Goal: Information Seeking & Learning: Compare options

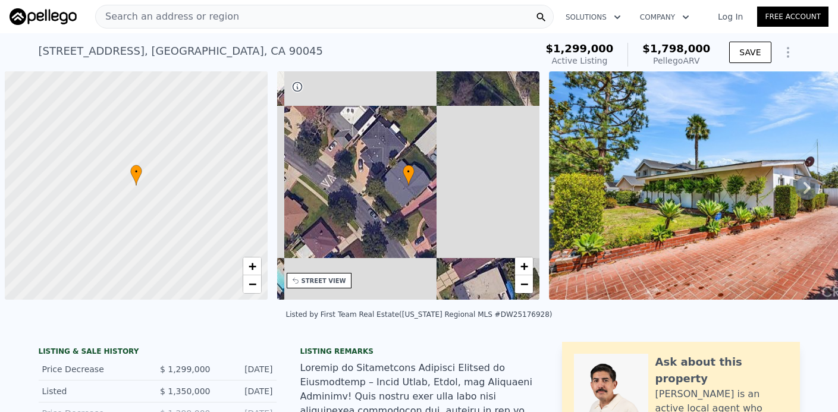
scroll to position [0, 5]
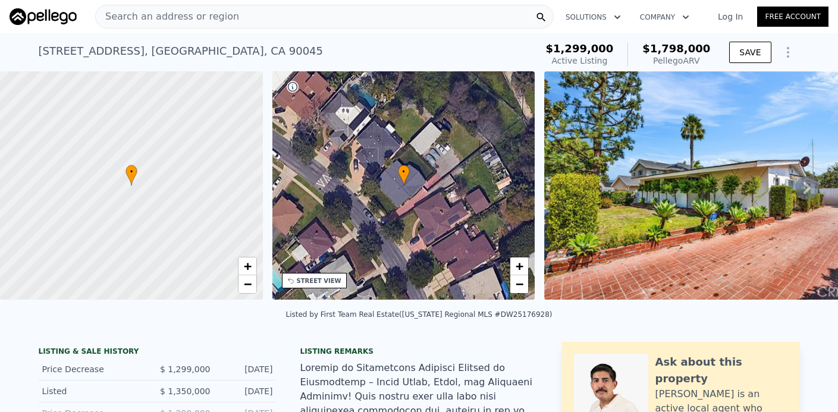
click at [712, 171] on img at bounding box center [715, 185] width 343 height 228
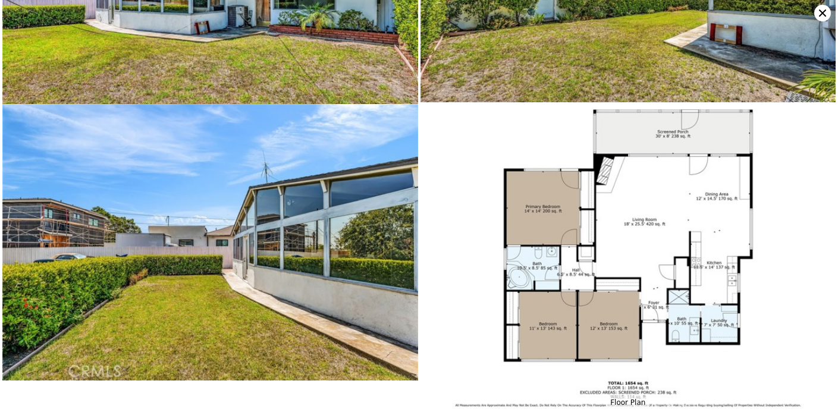
scroll to position [6552, 0]
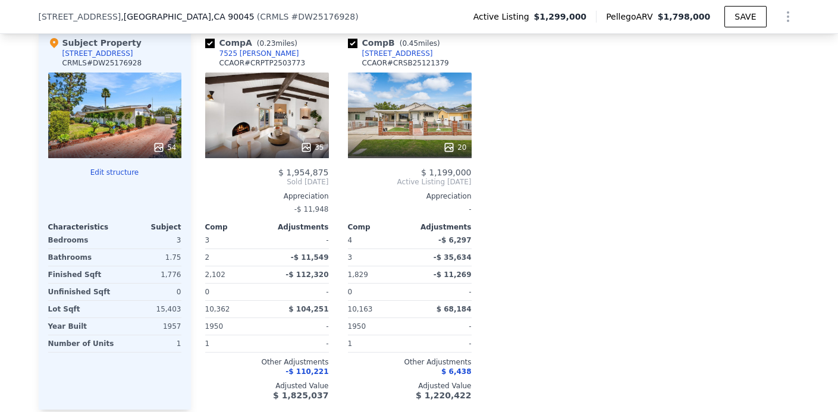
scroll to position [1233, 0]
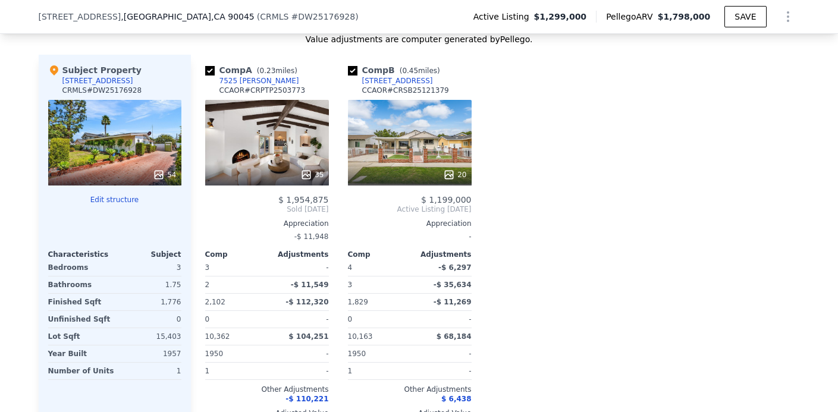
click at [265, 161] on div "35" at bounding box center [267, 143] width 124 height 86
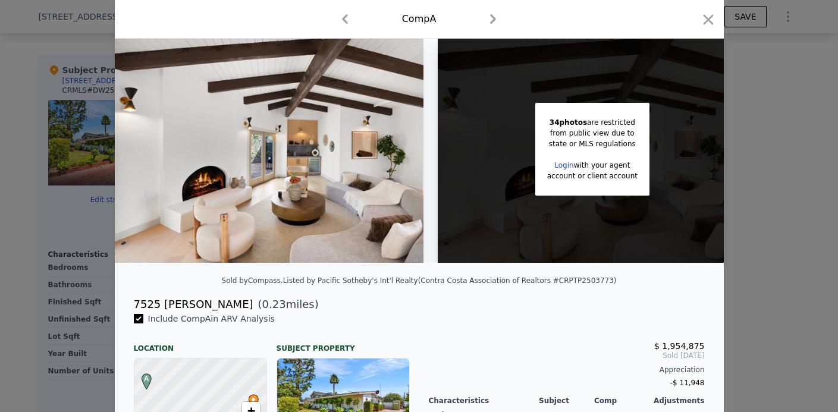
scroll to position [51, 0]
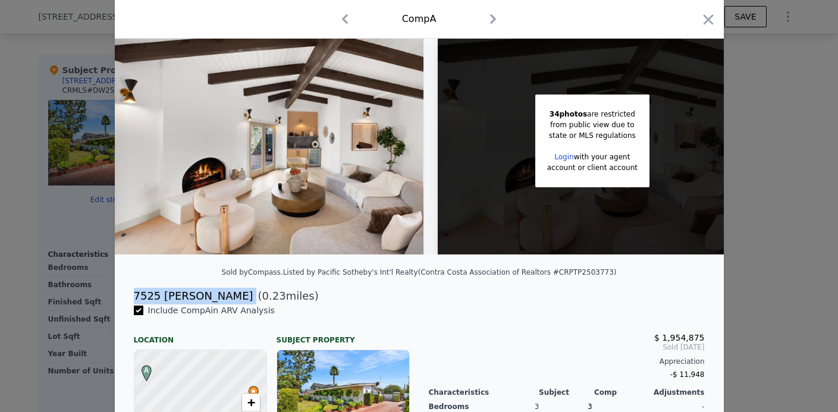
drag, startPoint x: 201, startPoint y: 296, endPoint x: 131, endPoint y: 296, distance: 69.6
click at [131, 296] on div "7525 Piper Pl ( 0.23 miles)" at bounding box center [419, 296] width 590 height 17
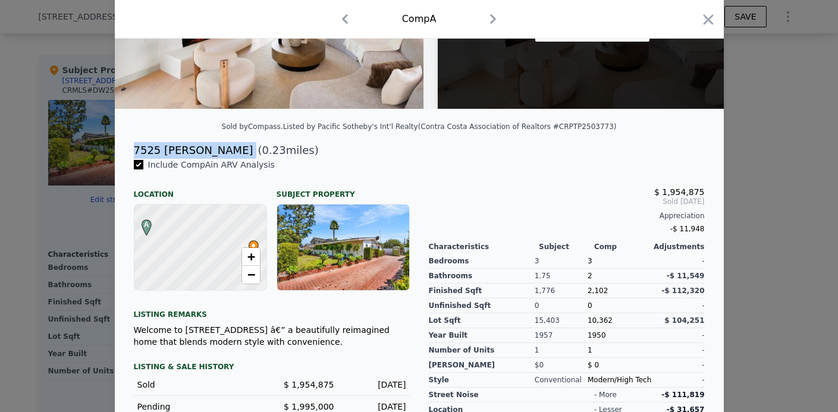
scroll to position [0, 0]
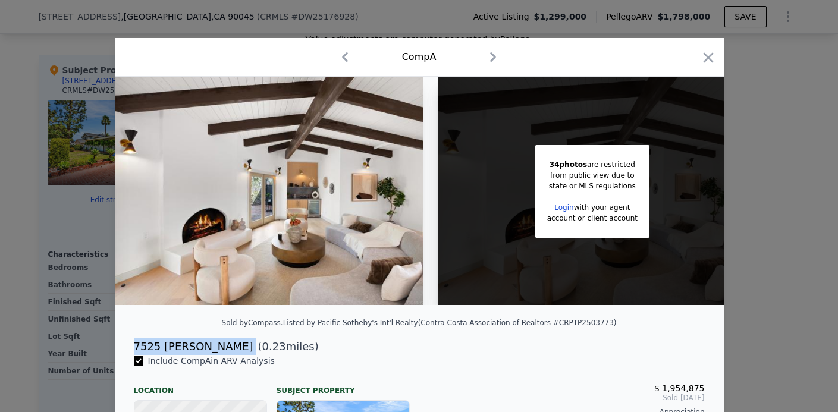
click at [495, 57] on icon "button" at bounding box center [494, 57] width 6 height 10
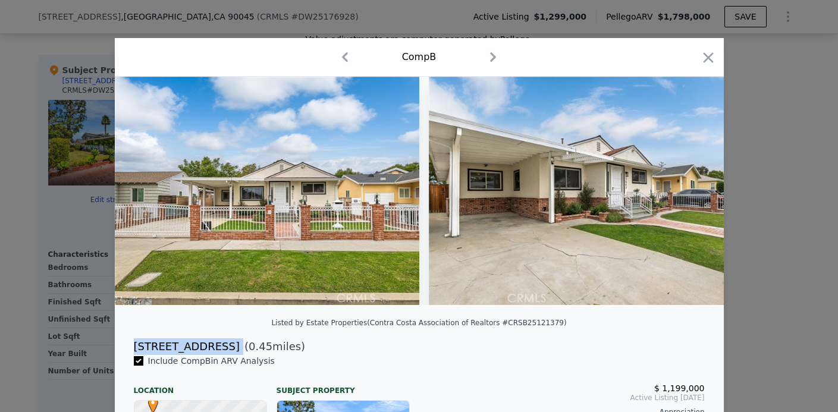
click at [486, 203] on img at bounding box center [581, 191] width 304 height 228
click at [492, 60] on icon "button" at bounding box center [494, 57] width 6 height 10
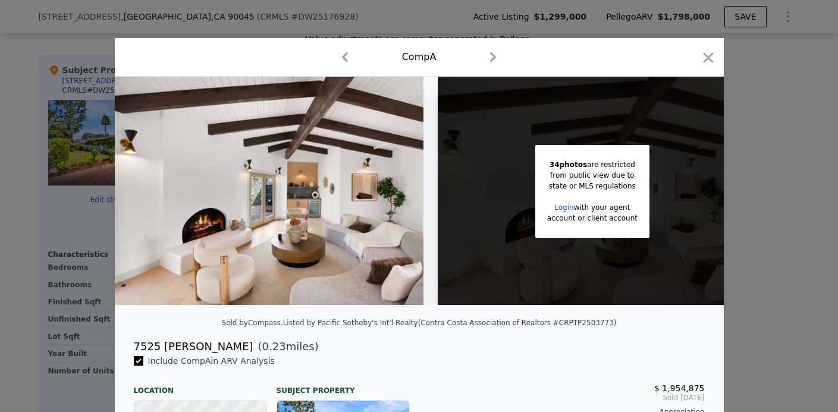
click at [357, 59] on div "Comp A" at bounding box center [419, 57] width 590 height 19
click at [349, 58] on icon "button" at bounding box center [344, 57] width 19 height 19
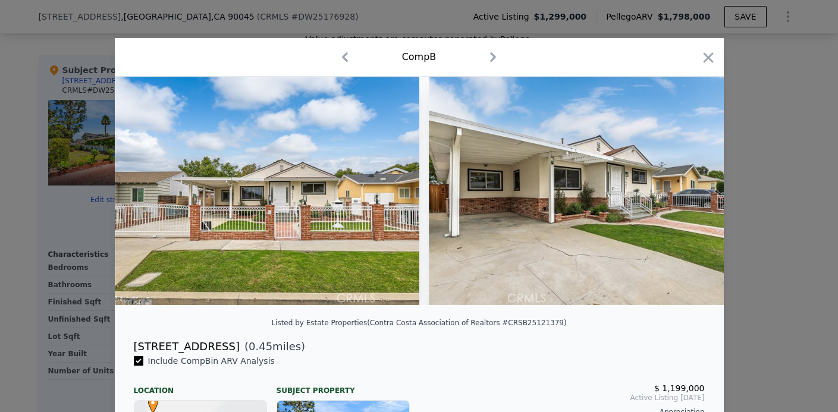
click at [471, 135] on img at bounding box center [581, 191] width 304 height 228
click at [203, 348] on div "7562 Midfield Ave" at bounding box center [187, 346] width 106 height 17
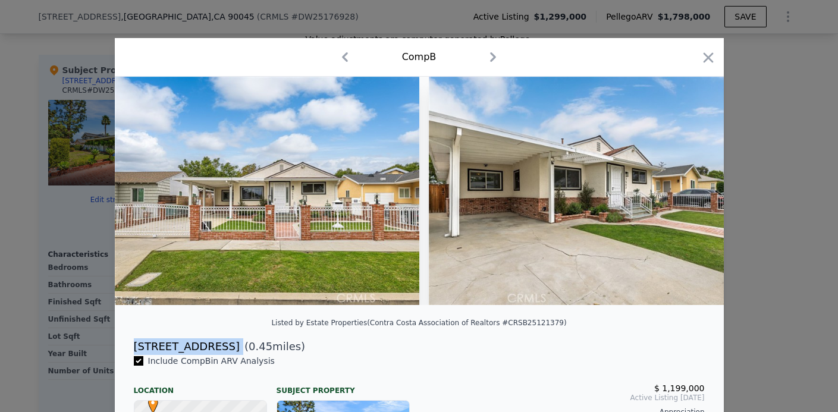
click at [203, 348] on div "7562 Midfield Ave" at bounding box center [187, 346] width 106 height 17
click at [718, 59] on div "Comp B" at bounding box center [419, 57] width 609 height 39
click at [708, 59] on icon "button" at bounding box center [708, 57] width 17 height 17
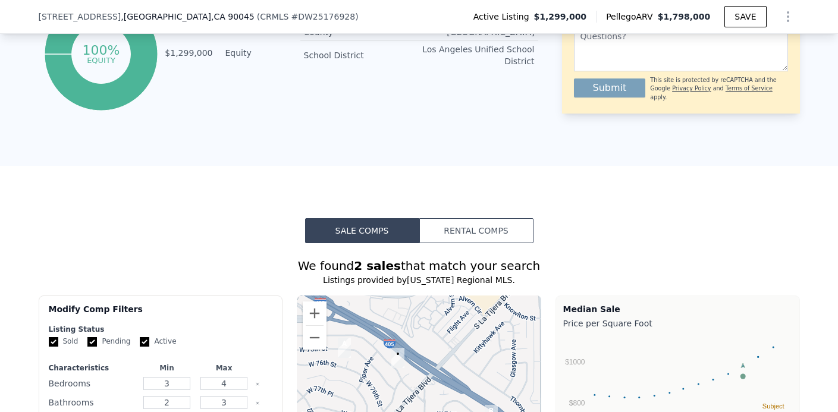
scroll to position [872, 0]
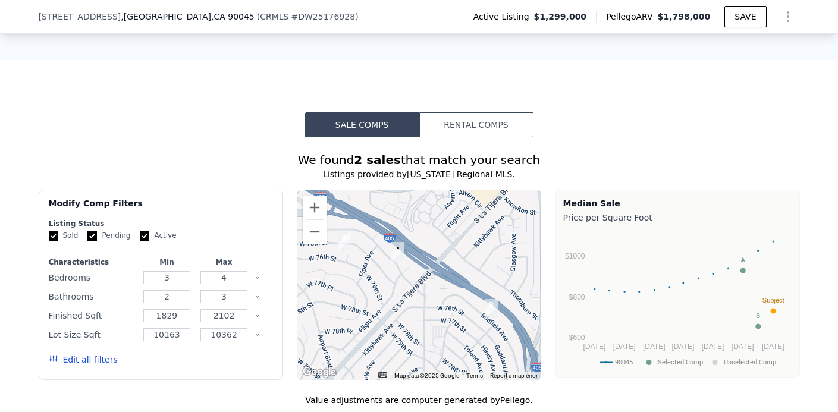
click at [466, 120] on button "Rental Comps" at bounding box center [476, 124] width 114 height 25
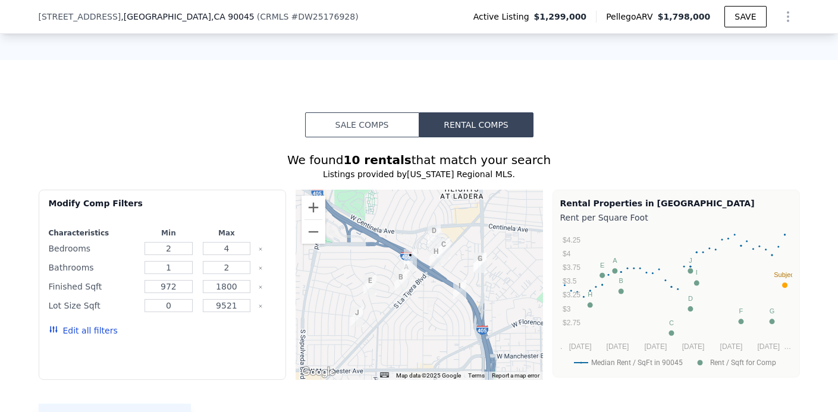
click at [398, 123] on button "Sale Comps" at bounding box center [362, 124] width 114 height 25
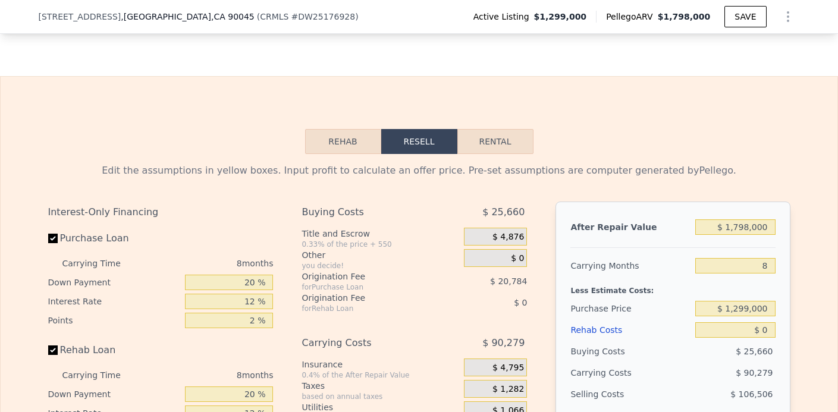
scroll to position [1669, 0]
click at [335, 151] on button "Rehab" at bounding box center [343, 140] width 76 height 25
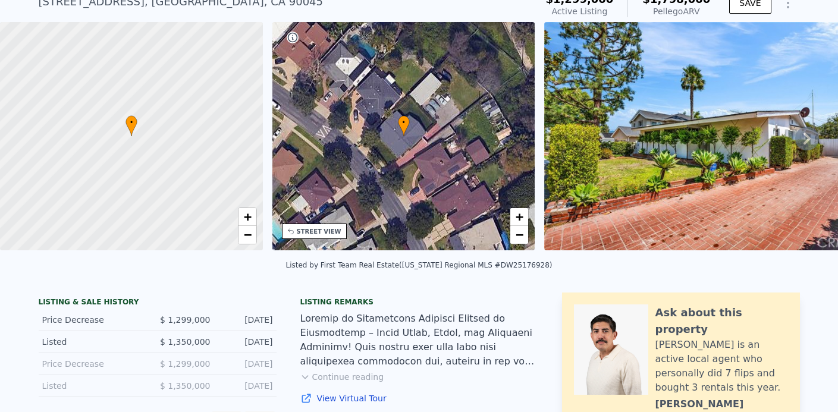
scroll to position [35, 0]
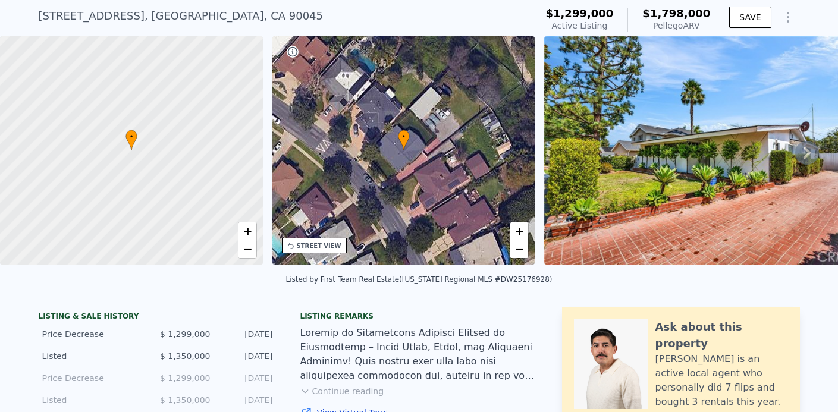
click at [466, 139] on div "• + −" at bounding box center [403, 150] width 263 height 228
click at [526, 232] on link "+" at bounding box center [519, 231] width 18 height 18
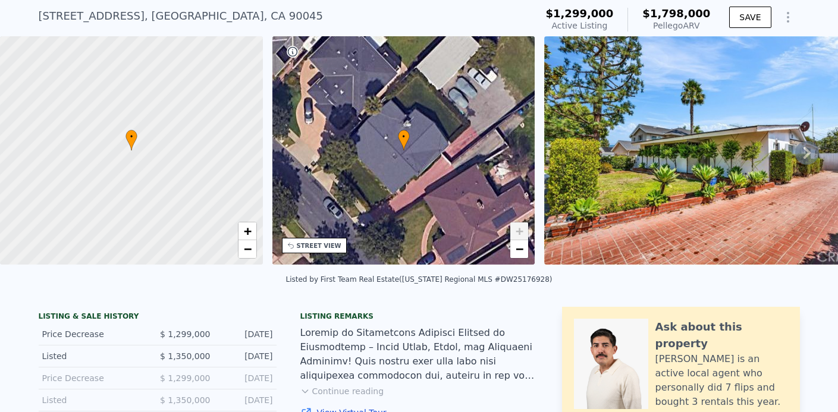
click at [526, 232] on link "+" at bounding box center [519, 231] width 18 height 18
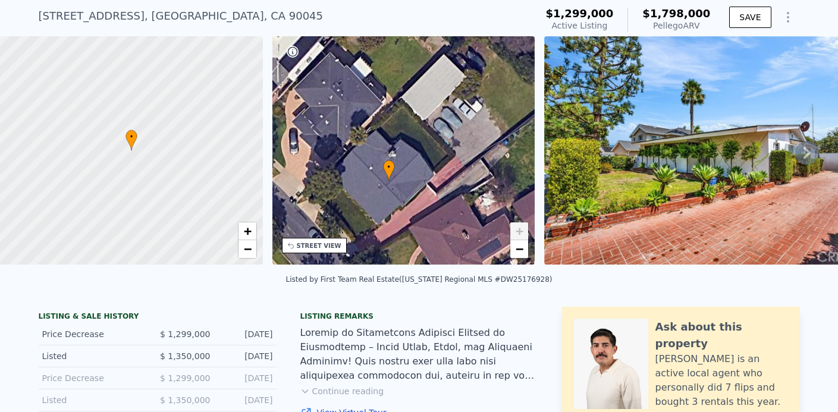
drag, startPoint x: 484, startPoint y: 178, endPoint x: 479, endPoint y: 202, distance: 24.4
click at [479, 202] on div "• + −" at bounding box center [403, 150] width 263 height 228
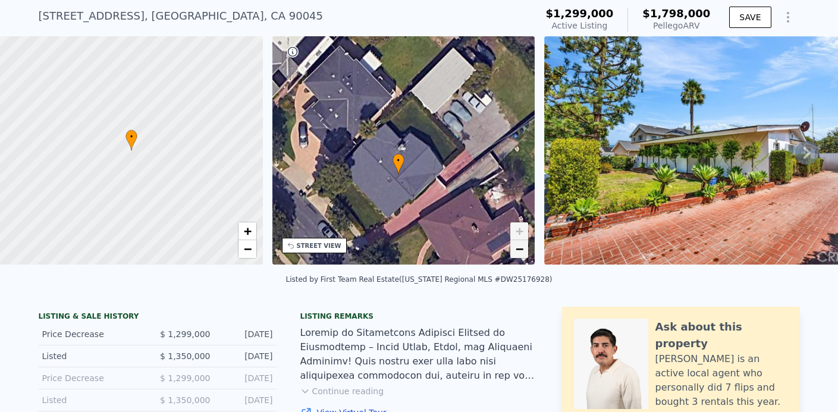
click at [524, 247] on link "−" at bounding box center [519, 249] width 18 height 18
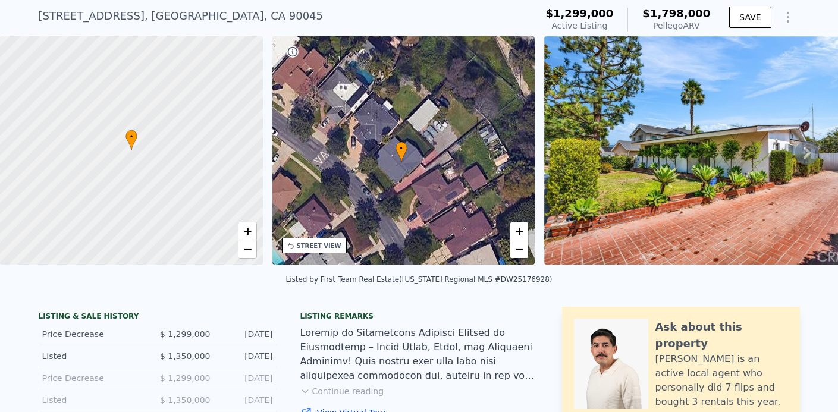
click at [398, 178] on div "• + −" at bounding box center [403, 150] width 263 height 228
click at [523, 225] on link "+" at bounding box center [519, 231] width 18 height 18
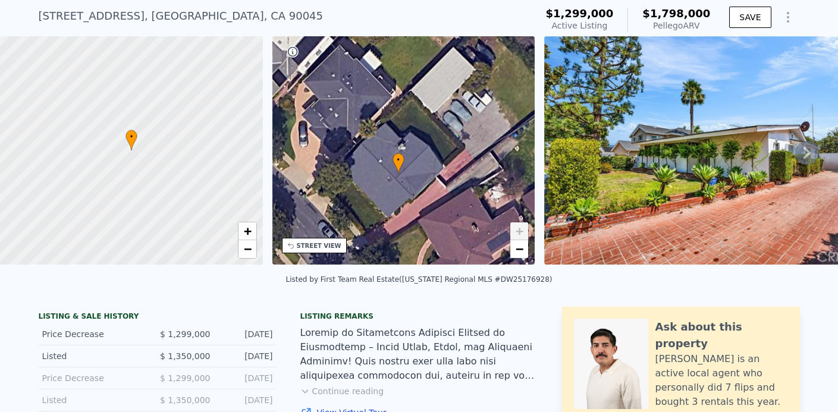
click at [523, 225] on link "+" at bounding box center [519, 231] width 18 height 18
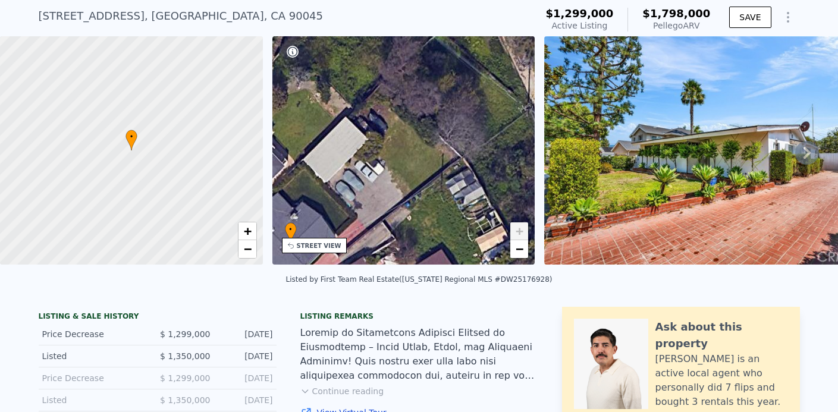
drag, startPoint x: 503, startPoint y: 184, endPoint x: 395, endPoint y: 253, distance: 127.8
click at [395, 253] on div "• + −" at bounding box center [403, 150] width 263 height 228
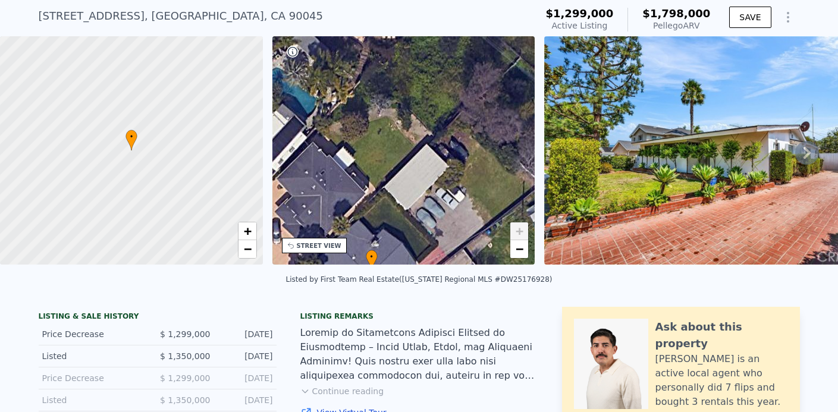
drag, startPoint x: 447, startPoint y: 171, endPoint x: 528, endPoint y: 197, distance: 85.0
click at [528, 197] on div "• + −" at bounding box center [403, 150] width 263 height 228
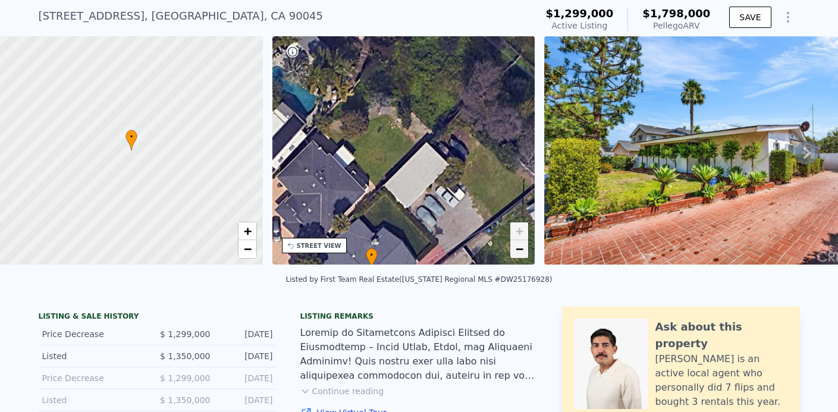
click at [524, 250] on link "−" at bounding box center [519, 249] width 18 height 18
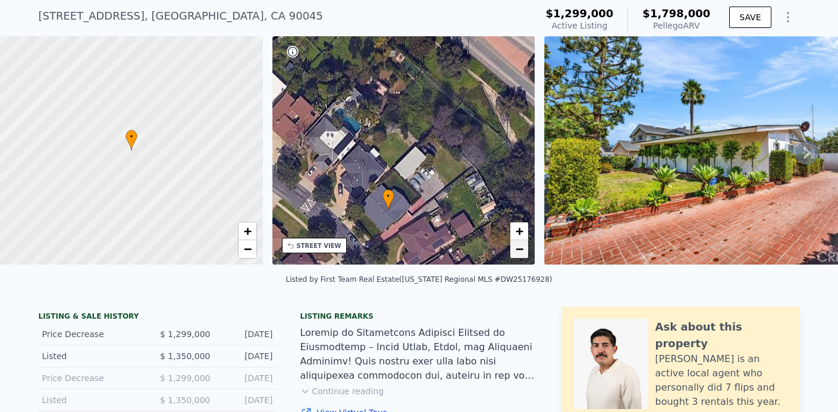
click at [524, 250] on link "−" at bounding box center [519, 249] width 18 height 18
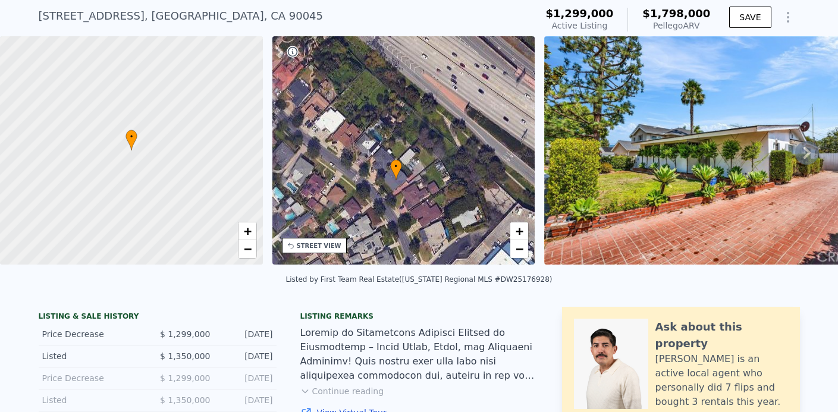
scroll to position [0, 0]
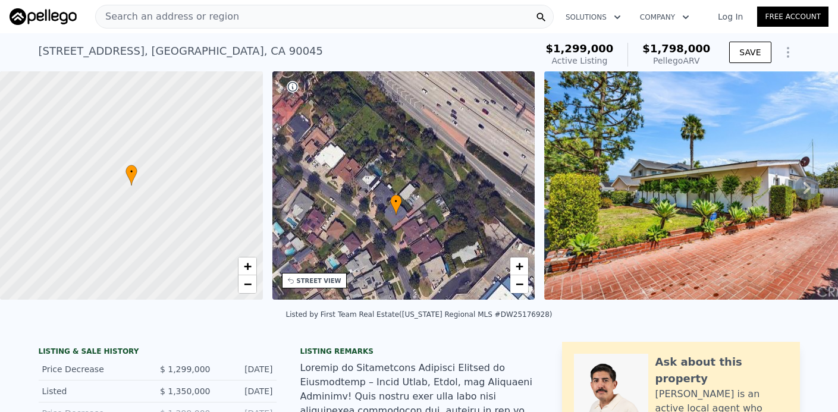
click at [64, 55] on div "5723 W 74th St , Los Angeles , CA 90045" at bounding box center [181, 51] width 285 height 17
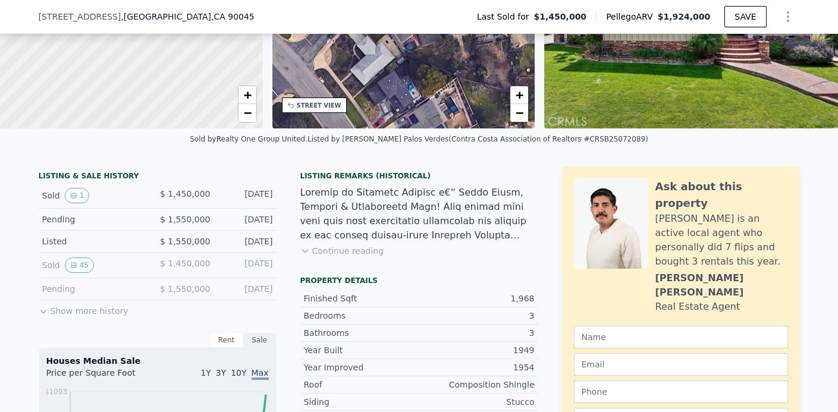
scroll to position [56, 0]
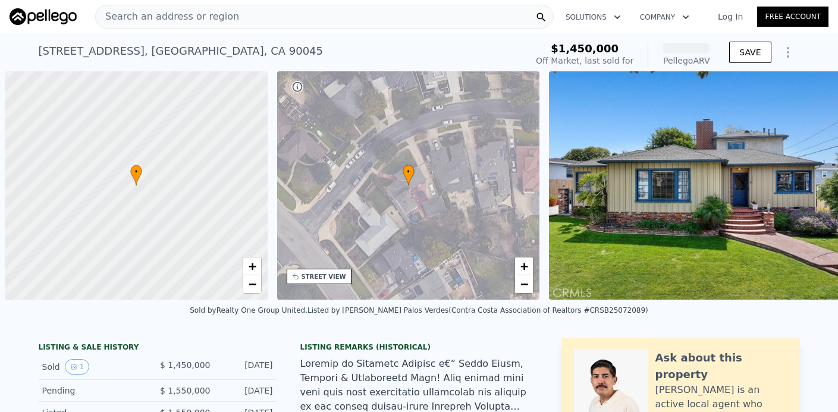
scroll to position [0, 5]
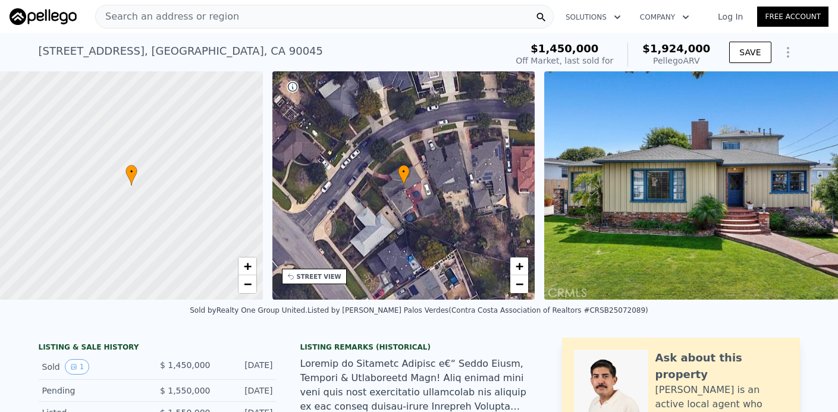
click at [312, 18] on div "Search an address or region" at bounding box center [324, 17] width 459 height 24
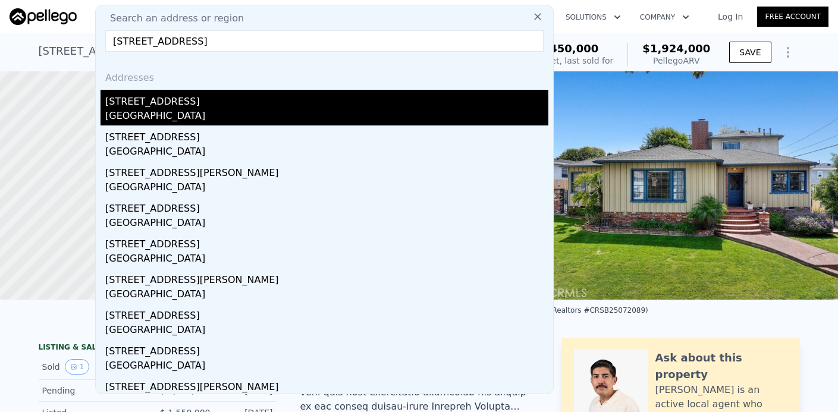
type input "[STREET_ADDRESS]"
click at [207, 99] on div "[STREET_ADDRESS]" at bounding box center [326, 99] width 443 height 19
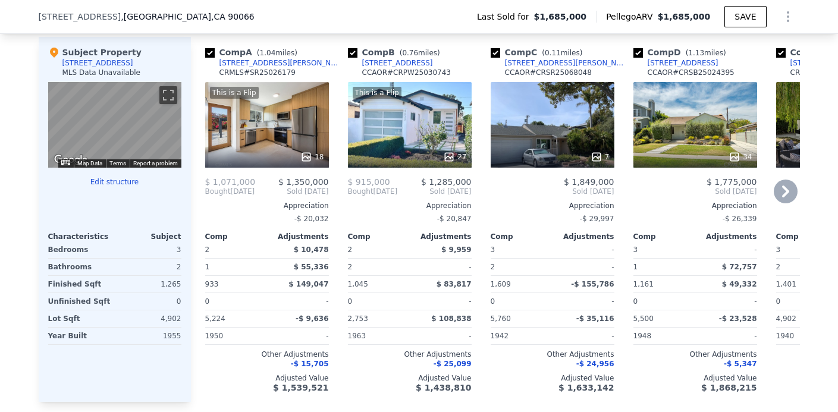
scroll to position [1163, 0]
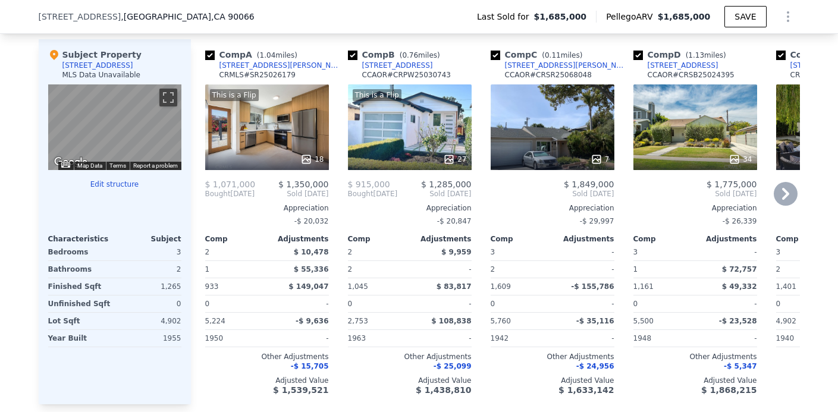
click at [250, 149] on div at bounding box center [267, 159] width 124 height 21
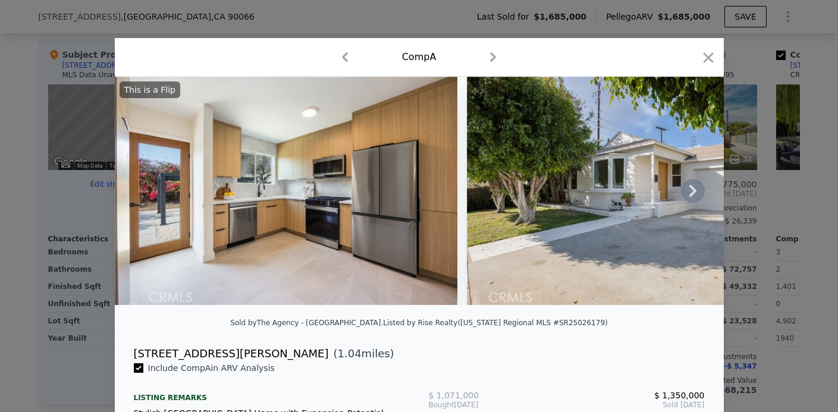
click at [630, 197] on img at bounding box center [638, 191] width 343 height 228
click at [666, 199] on img at bounding box center [638, 191] width 343 height 228
click at [697, 192] on icon at bounding box center [693, 191] width 24 height 24
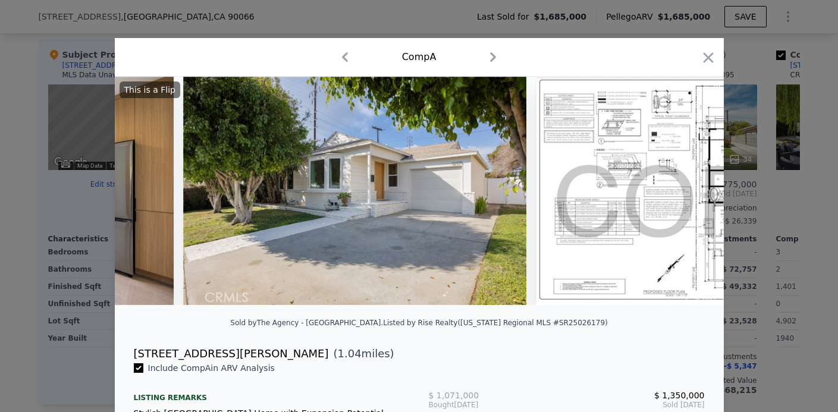
scroll to position [0, 285]
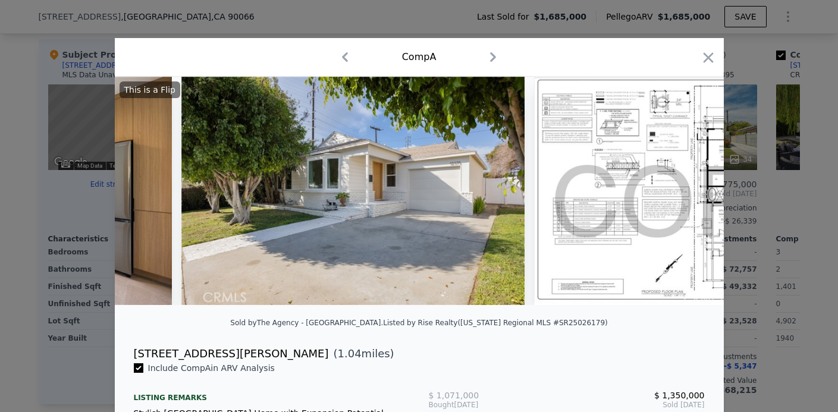
click at [471, 185] on img at bounding box center [352, 191] width 343 height 228
click at [692, 193] on icon at bounding box center [692, 191] width 7 height 12
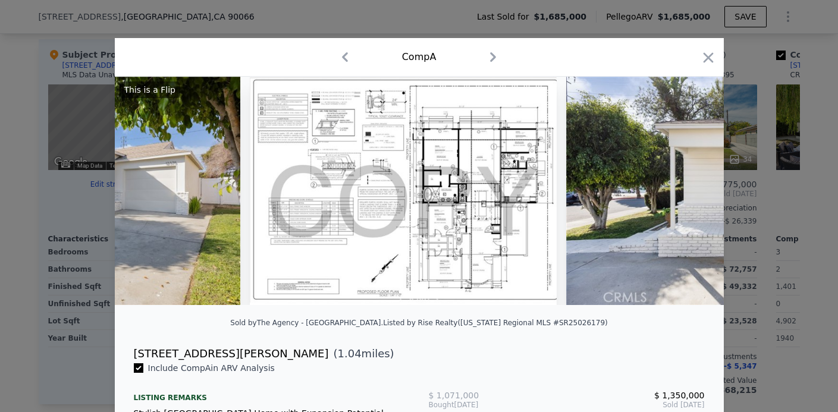
scroll to position [0, 571]
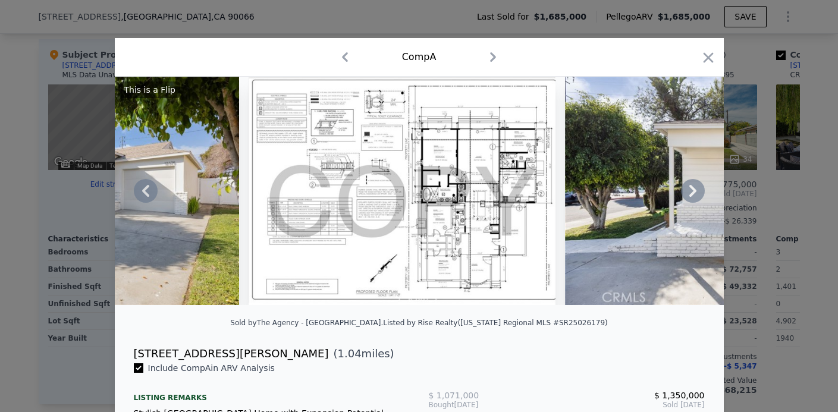
click at [454, 196] on img at bounding box center [402, 191] width 306 height 228
click at [615, 176] on img at bounding box center [736, 191] width 343 height 228
click at [692, 191] on icon at bounding box center [693, 191] width 24 height 24
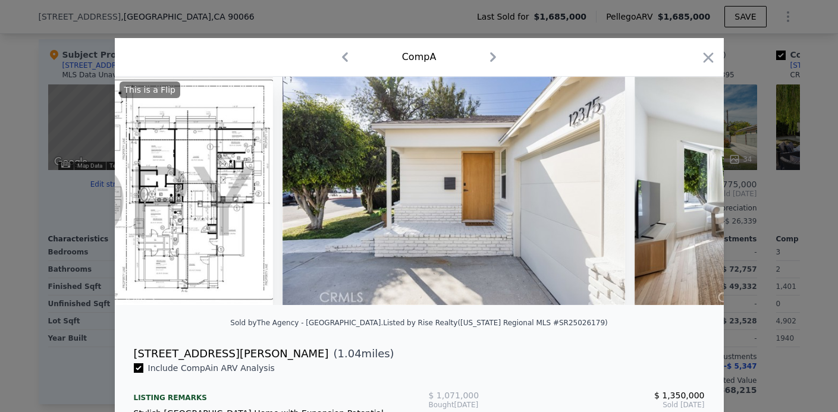
scroll to position [0, 856]
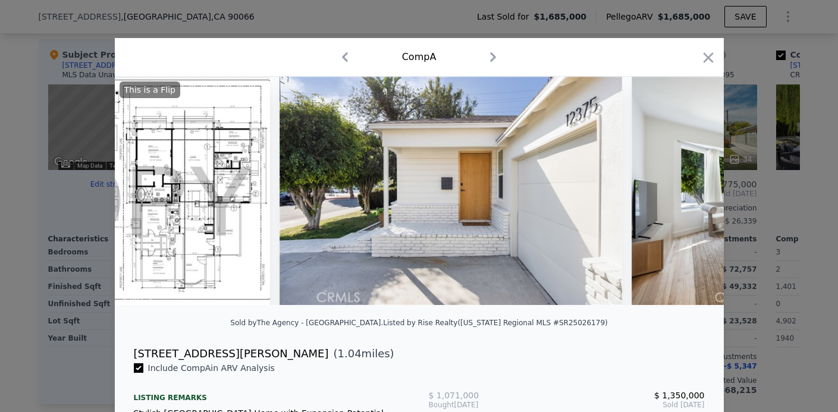
click at [574, 192] on img at bounding box center [451, 191] width 343 height 228
click at [577, 191] on img at bounding box center [451, 191] width 343 height 228
click at [186, 356] on div "[STREET_ADDRESS][PERSON_NAME]" at bounding box center [231, 354] width 195 height 17
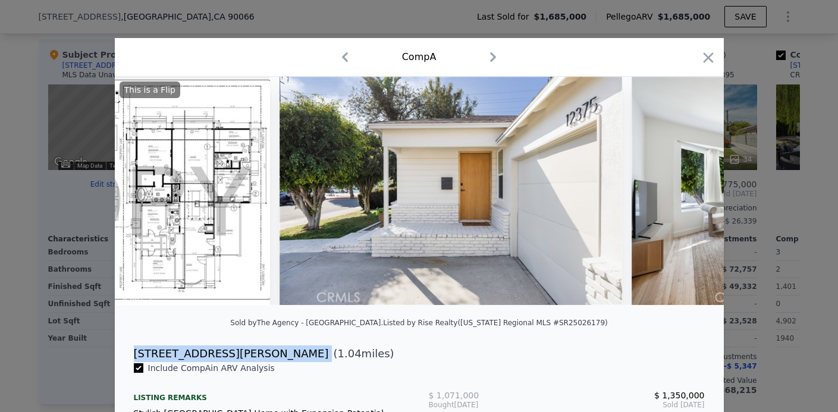
click at [186, 356] on div "[STREET_ADDRESS][PERSON_NAME]" at bounding box center [231, 354] width 195 height 17
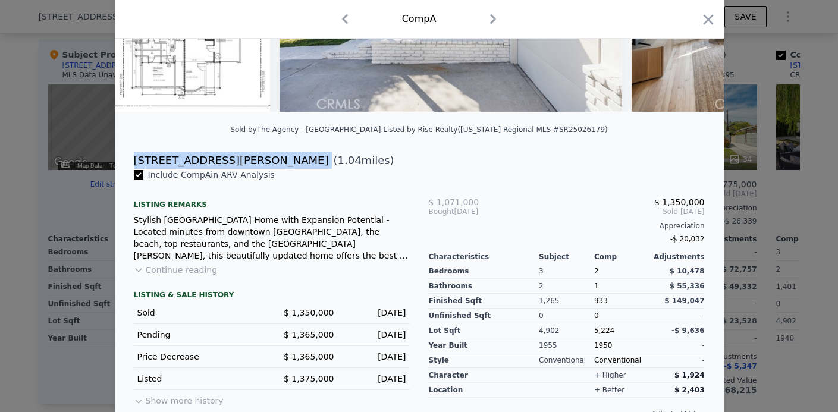
scroll to position [219, 0]
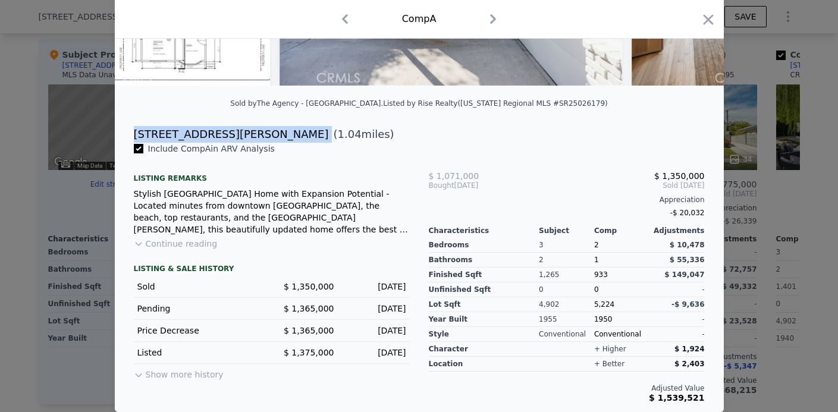
click at [205, 243] on button "Continue reading" at bounding box center [176, 244] width 84 height 12
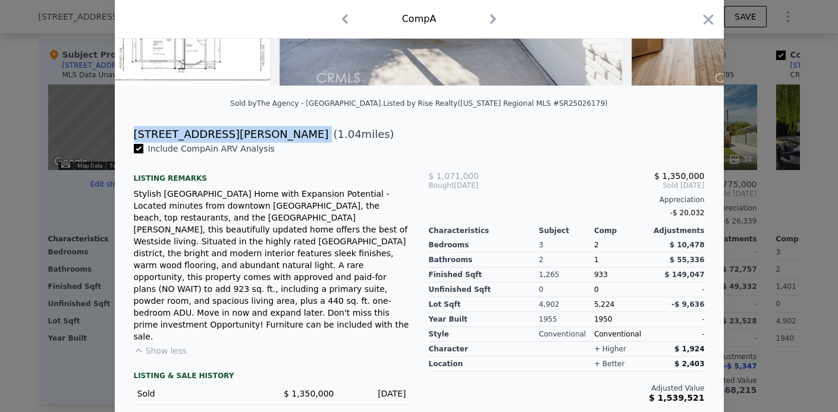
scroll to position [282, 0]
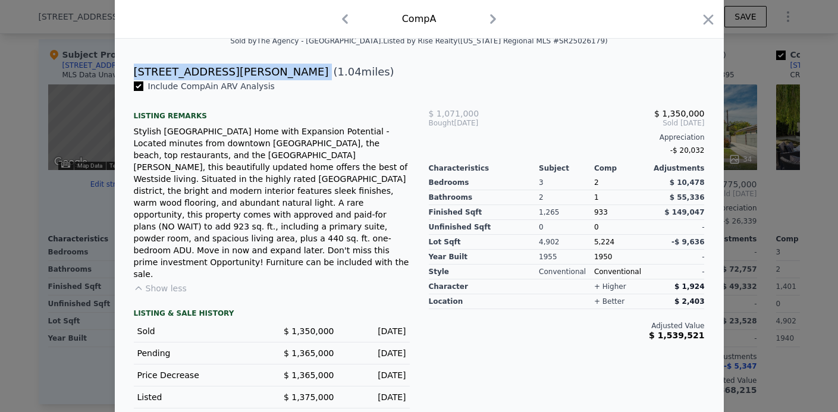
click at [180, 409] on button "Show more history" at bounding box center [179, 417] width 90 height 17
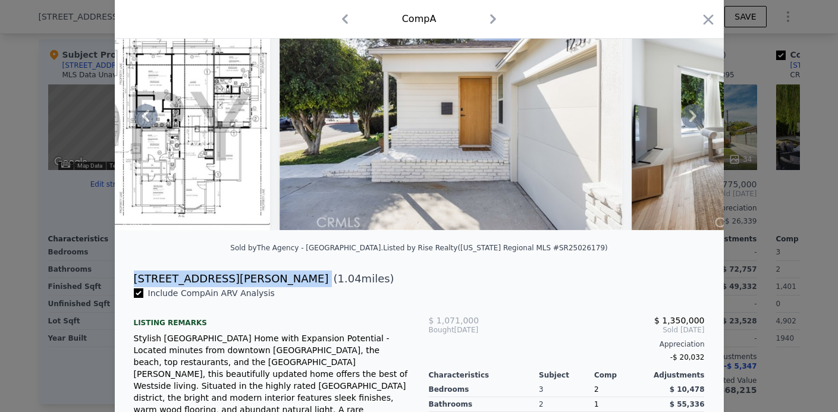
scroll to position [83, 0]
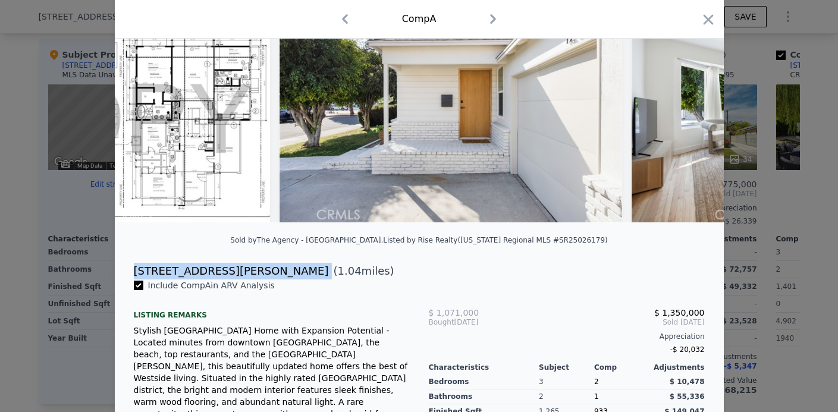
click at [496, 22] on icon "button" at bounding box center [492, 19] width 19 height 19
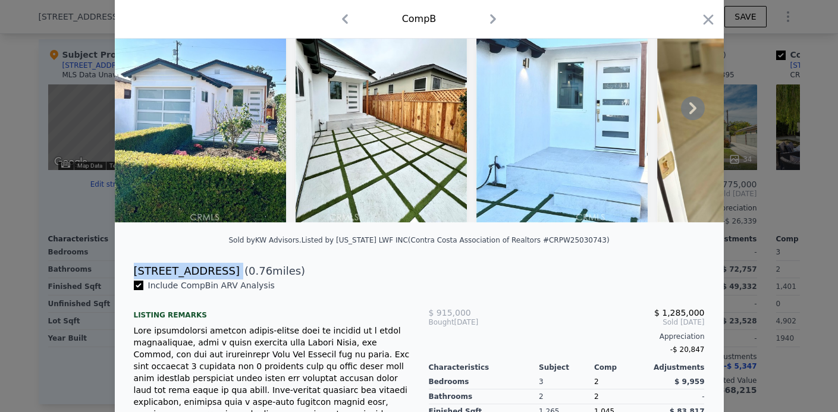
click at [357, 109] on img at bounding box center [381, 108] width 171 height 228
click at [689, 105] on icon at bounding box center [693, 108] width 24 height 24
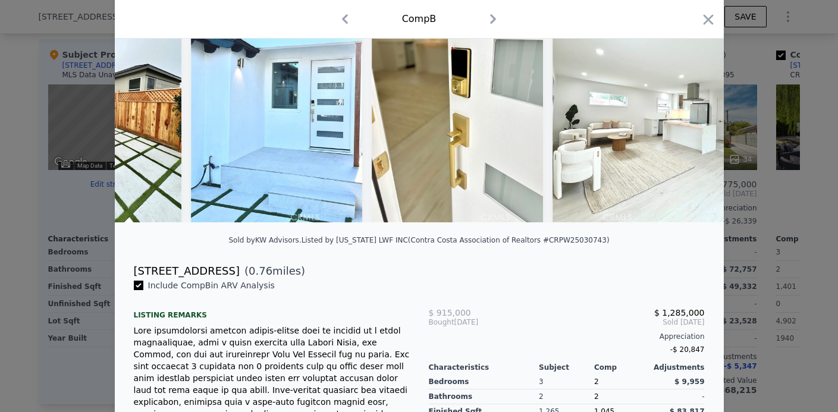
click at [689, 105] on img at bounding box center [637, 108] width 171 height 228
click at [690, 107] on icon at bounding box center [693, 108] width 24 height 24
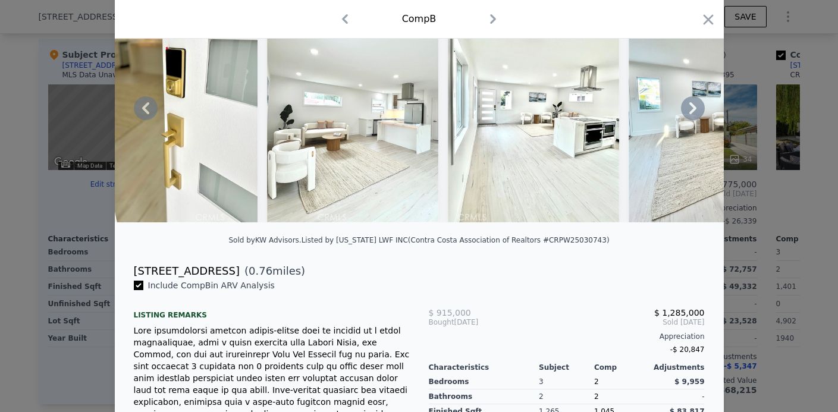
click at [693, 108] on div "This is a Flip" at bounding box center [419, 108] width 609 height 228
click at [693, 108] on icon at bounding box center [692, 108] width 7 height 12
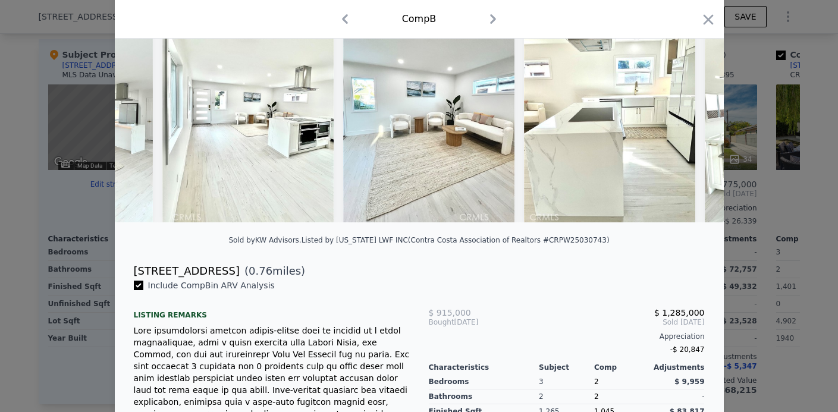
click at [693, 108] on img at bounding box center [609, 108] width 171 height 228
click at [693, 108] on icon at bounding box center [692, 108] width 7 height 12
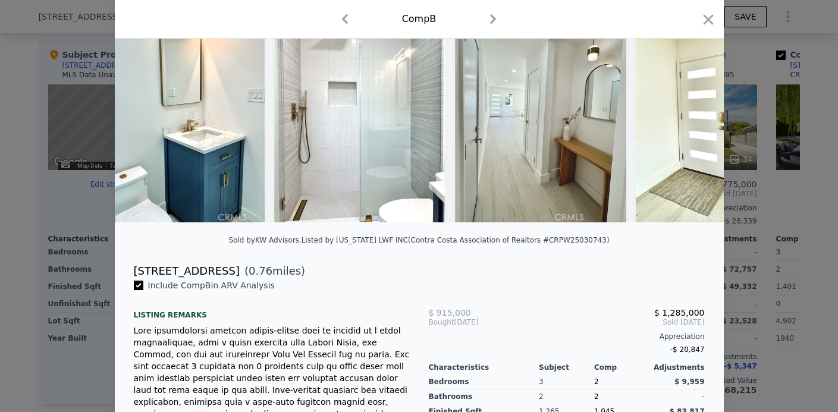
scroll to position [0, 4263]
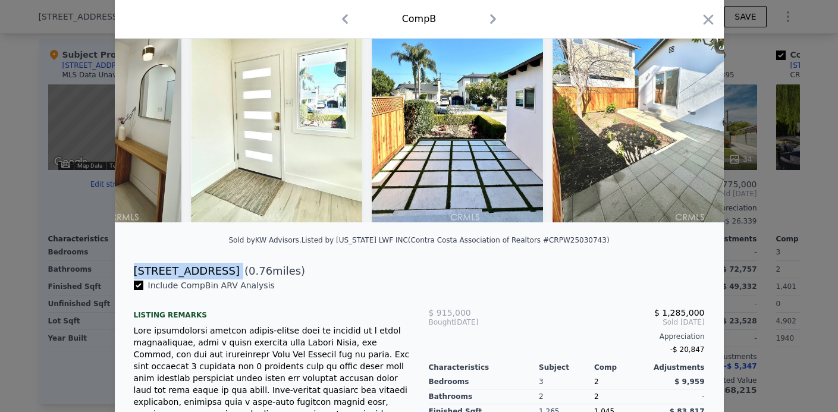
drag, startPoint x: 197, startPoint y: 271, endPoint x: 130, endPoint y: 269, distance: 67.2
click at [130, 269] on div "[STREET_ADDRESS] ( 0.76 miles)" at bounding box center [419, 271] width 590 height 17
copy div "[STREET_ADDRESS]"
click at [495, 33] on div "Comp B" at bounding box center [419, 19] width 609 height 39
click at [497, 17] on icon "button" at bounding box center [492, 19] width 19 height 19
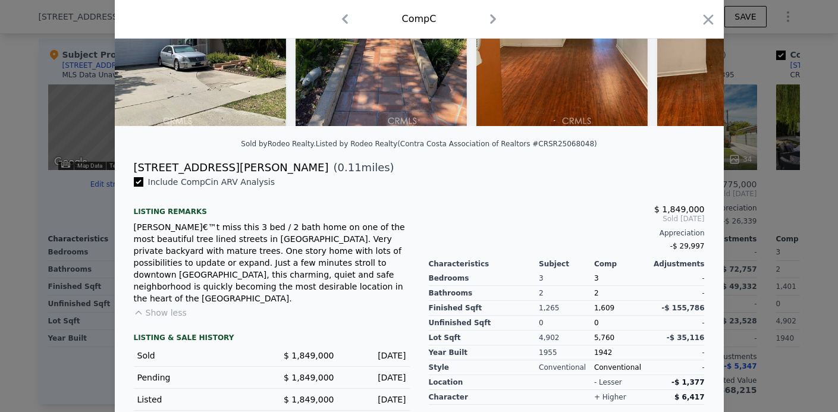
scroll to position [212, 0]
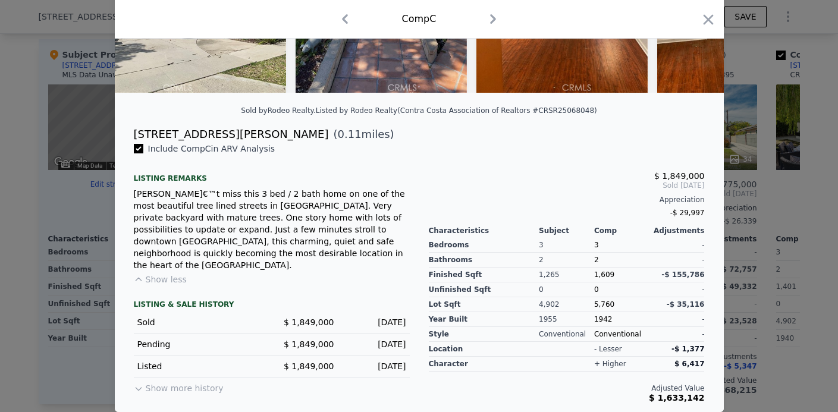
click at [171, 378] on button "Show more history" at bounding box center [179, 386] width 90 height 17
click at [181, 384] on div "Include Comp C in ARV Analysis Listing remarks [PERSON_NAME]€™t miss this 3 bed…" at bounding box center [271, 273] width 295 height 260
click at [184, 378] on button "Show less history" at bounding box center [176, 386] width 84 height 17
click at [184, 378] on button "Show more history" at bounding box center [179, 386] width 90 height 17
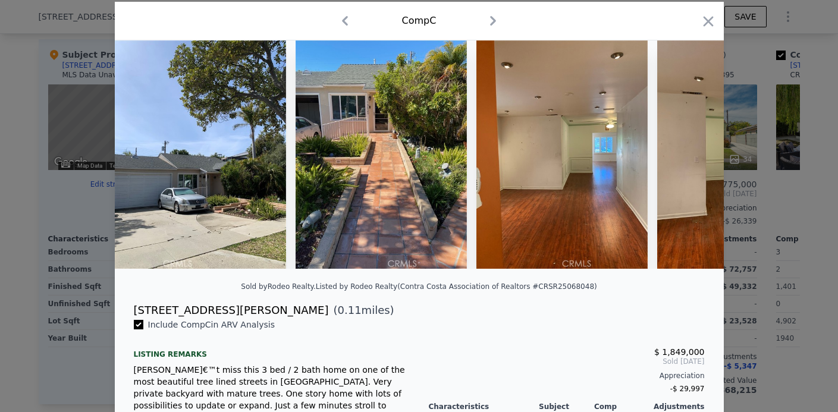
scroll to position [0, 0]
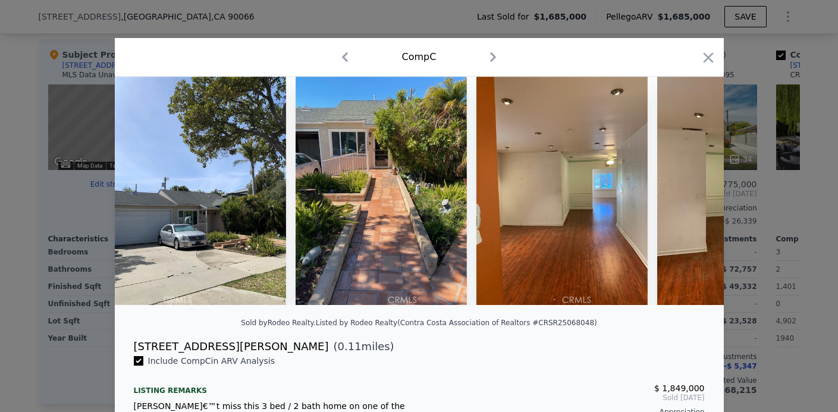
click at [493, 63] on icon "button" at bounding box center [492, 57] width 19 height 19
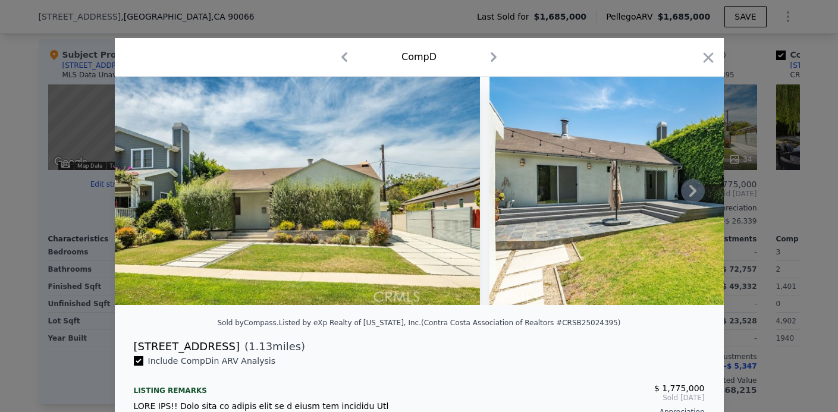
click at [686, 188] on icon at bounding box center [693, 191] width 24 height 24
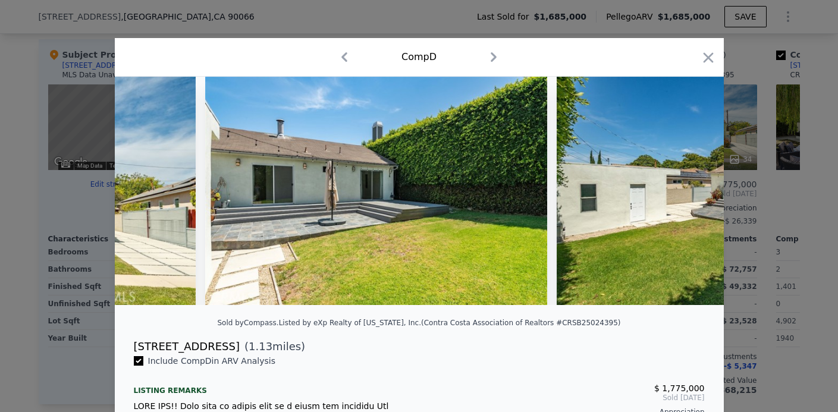
scroll to position [0, 285]
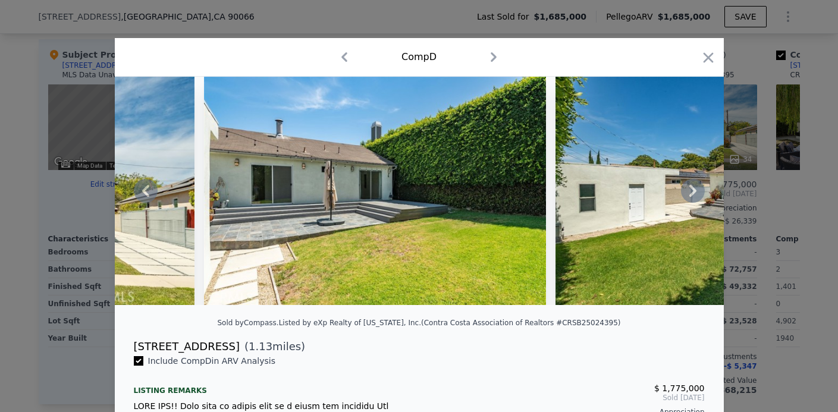
click at [695, 195] on icon at bounding box center [693, 191] width 24 height 24
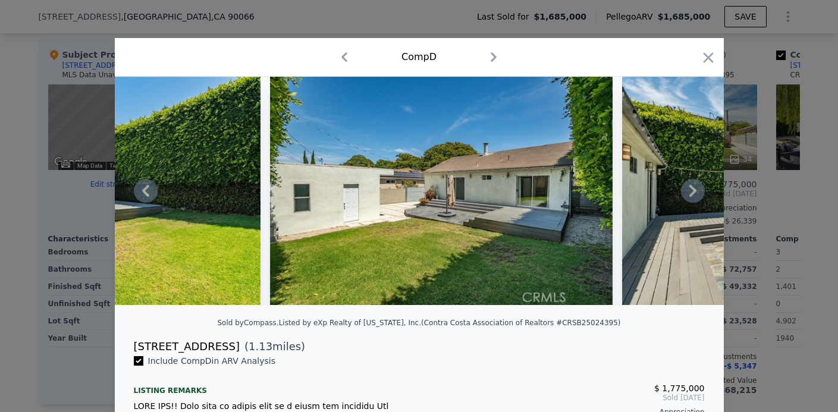
click at [694, 192] on icon at bounding box center [692, 191] width 7 height 12
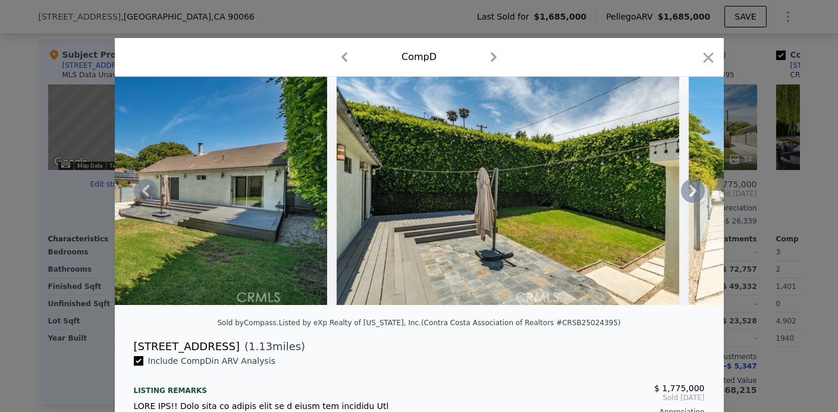
click at [694, 192] on icon at bounding box center [692, 191] width 7 height 12
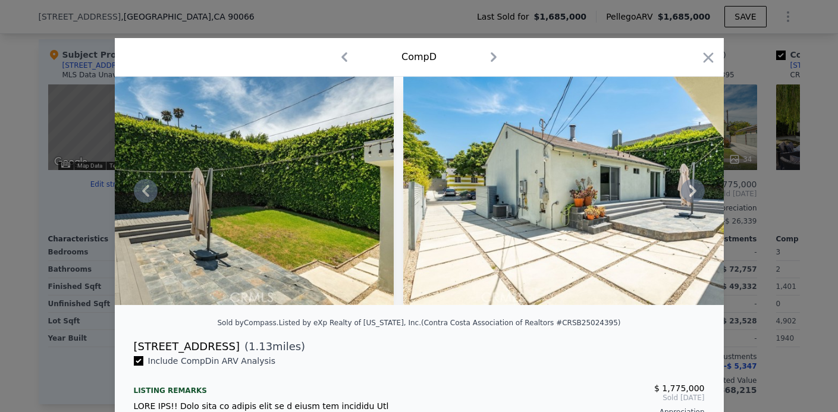
click at [694, 192] on icon at bounding box center [692, 191] width 7 height 12
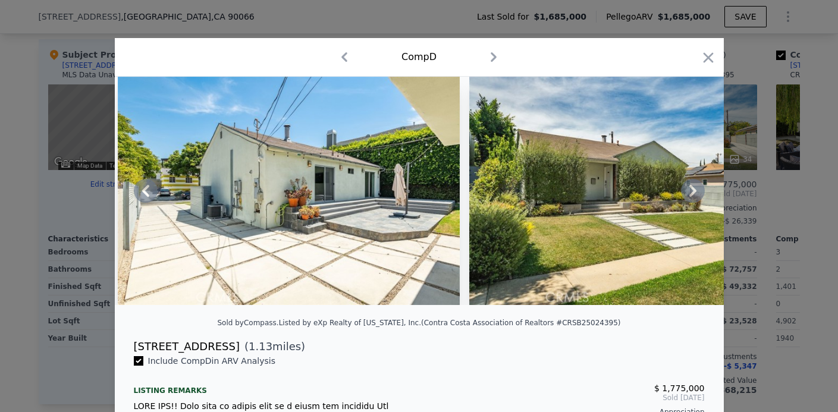
click at [694, 192] on icon at bounding box center [692, 191] width 7 height 12
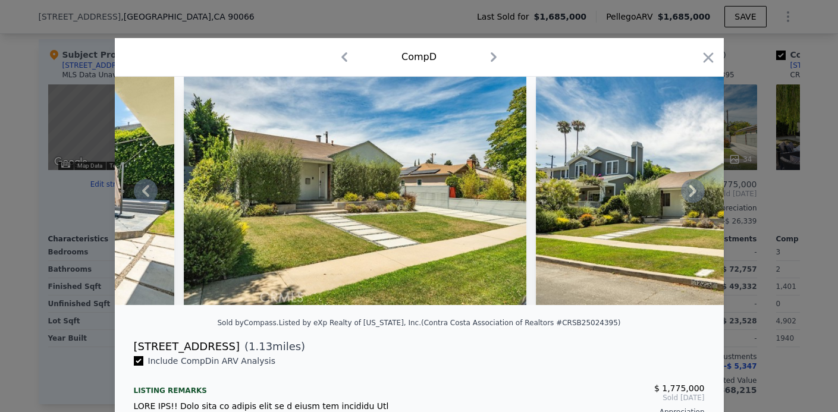
click at [694, 192] on icon at bounding box center [692, 191] width 7 height 12
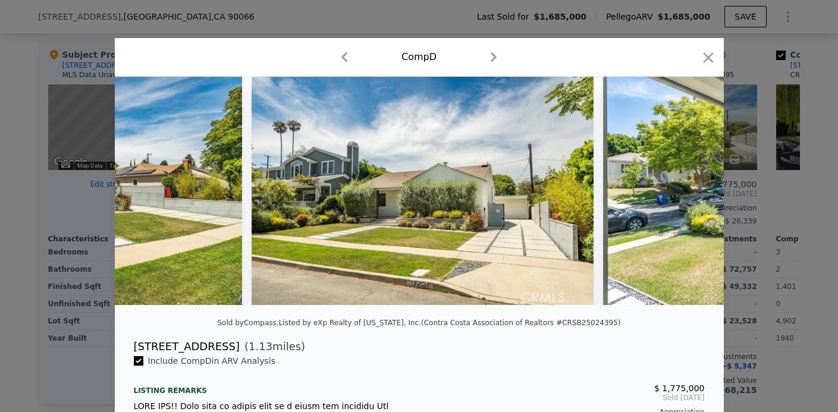
scroll to position [0, 1998]
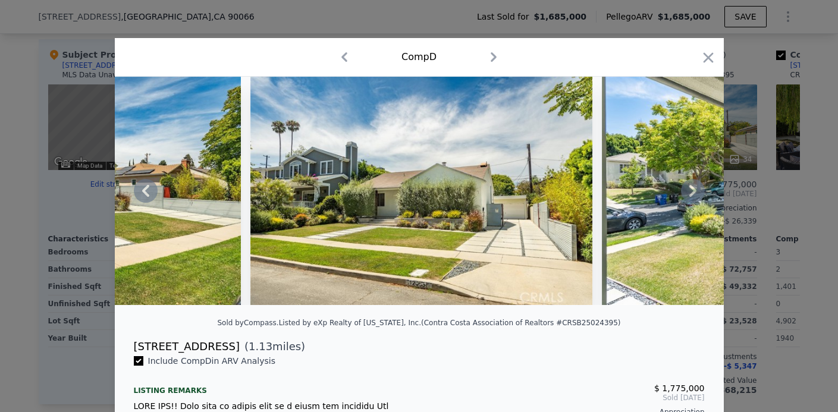
click at [694, 192] on icon at bounding box center [692, 191] width 7 height 12
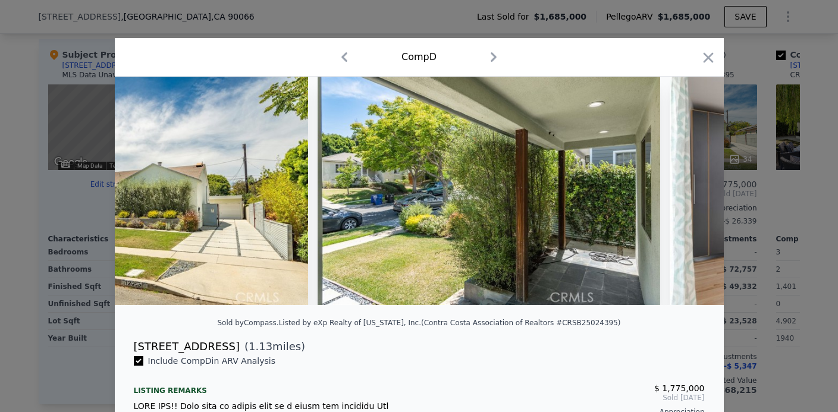
scroll to position [0, 2284]
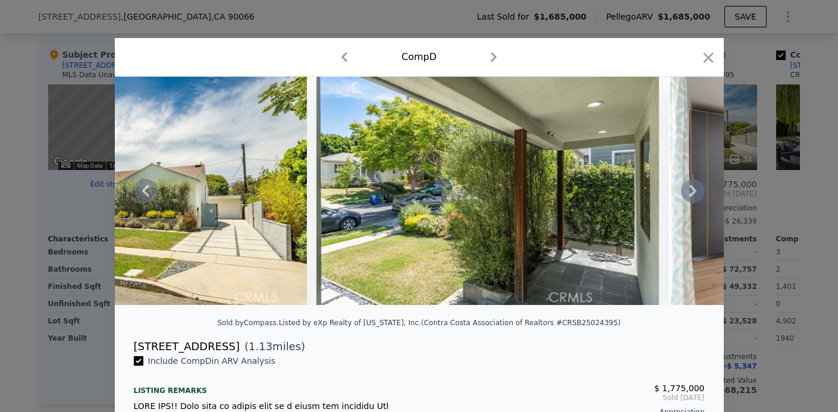
click at [694, 192] on icon at bounding box center [692, 191] width 7 height 12
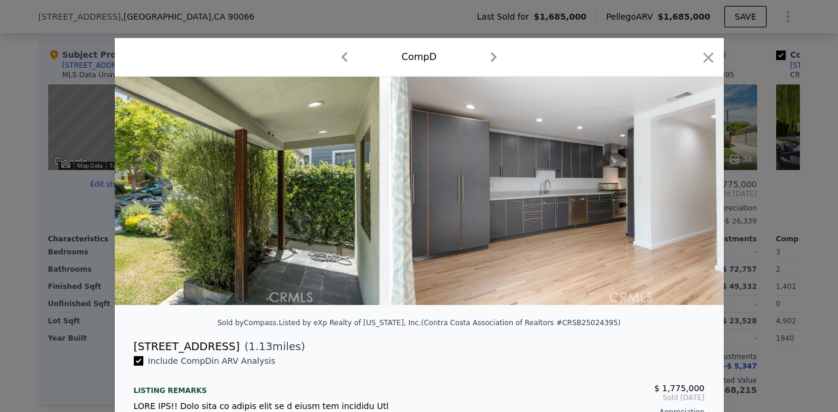
scroll to position [0, 2569]
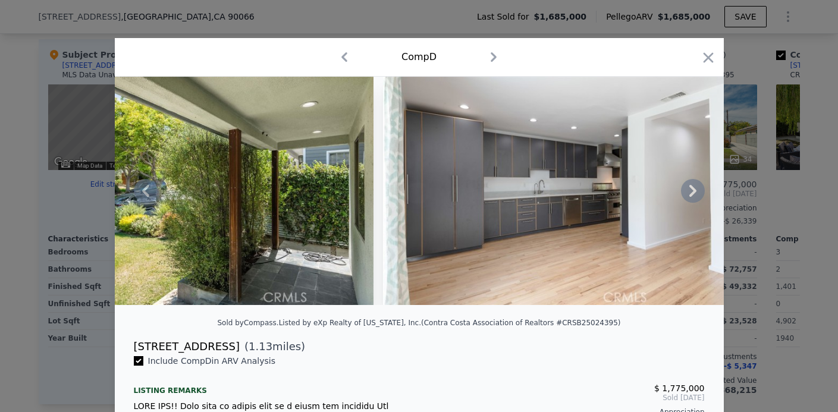
click at [694, 192] on icon at bounding box center [692, 191] width 7 height 12
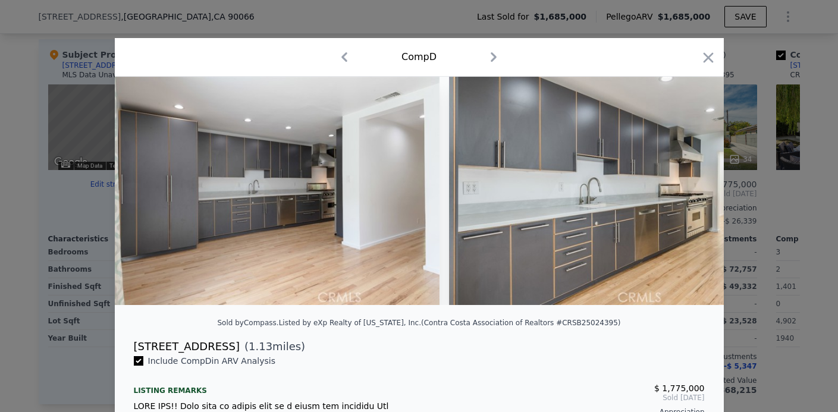
click at [694, 192] on img at bounding box center [620, 191] width 343 height 228
click at [694, 192] on icon at bounding box center [692, 191] width 7 height 12
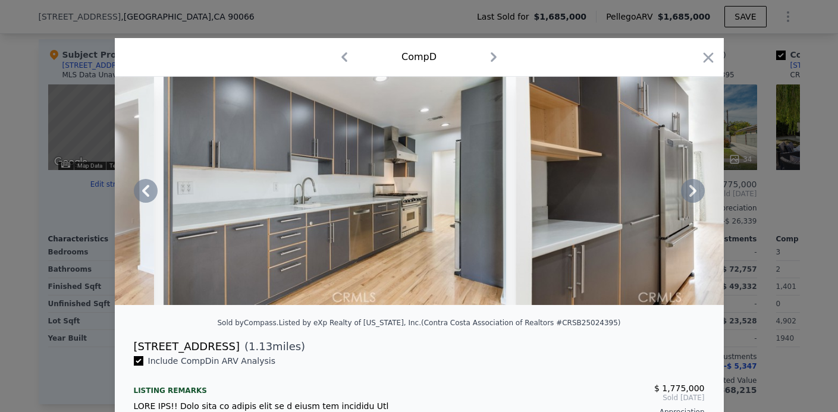
click at [694, 192] on icon at bounding box center [692, 191] width 7 height 12
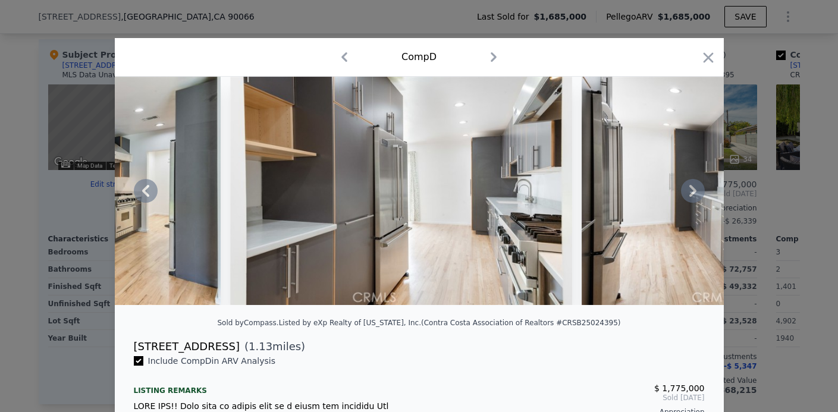
click at [694, 192] on icon at bounding box center [692, 191] width 7 height 12
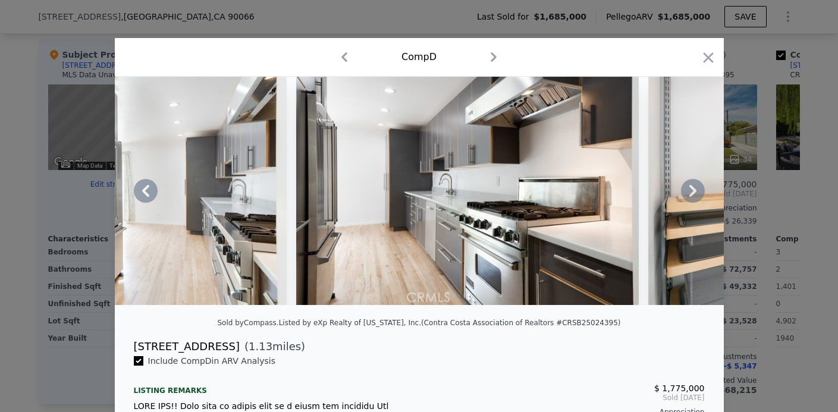
click at [694, 192] on icon at bounding box center [692, 191] width 7 height 12
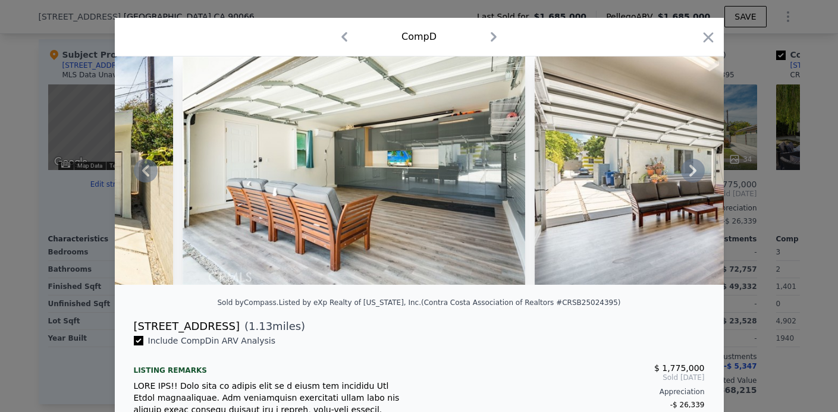
scroll to position [20, 0]
click at [441, 218] on img at bounding box center [354, 171] width 343 height 228
click at [601, 174] on img at bounding box center [706, 171] width 343 height 228
click at [686, 167] on icon at bounding box center [693, 171] width 24 height 24
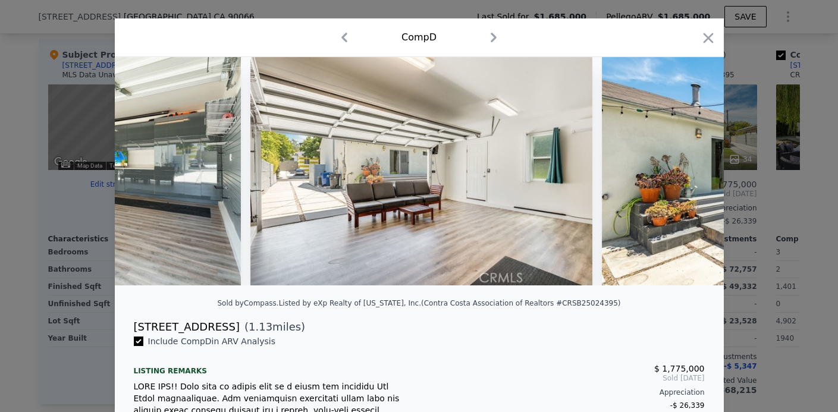
scroll to position [0, 6031]
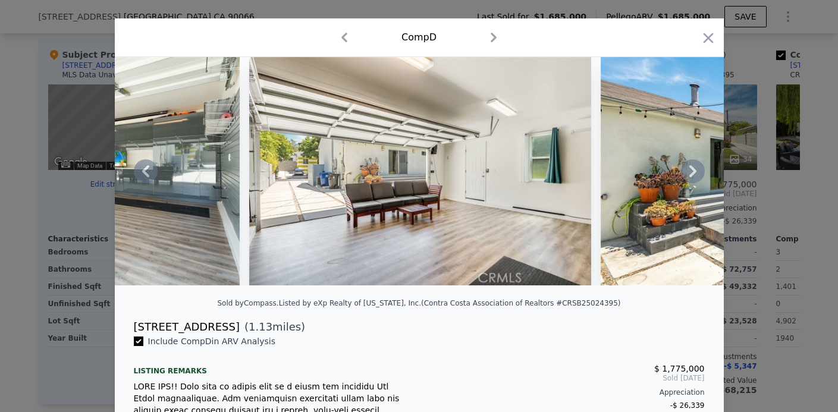
click at [686, 167] on icon at bounding box center [693, 171] width 24 height 24
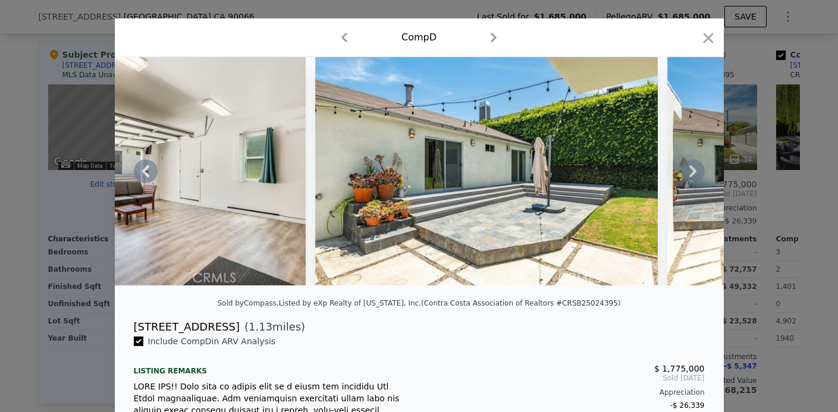
click at [686, 167] on icon at bounding box center [693, 171] width 24 height 24
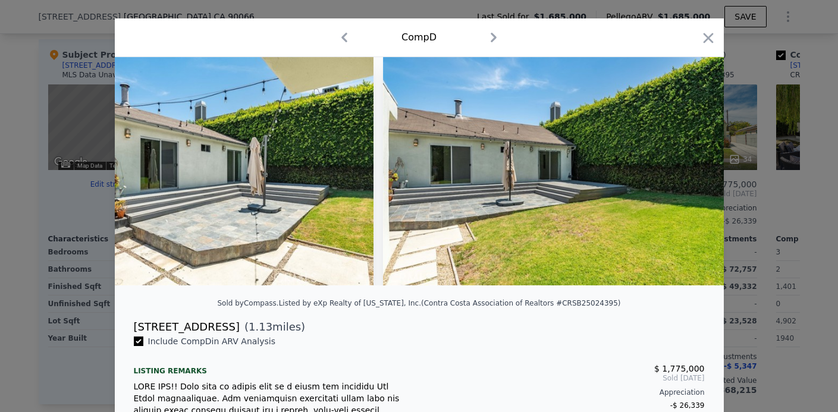
scroll to position [0, 6602]
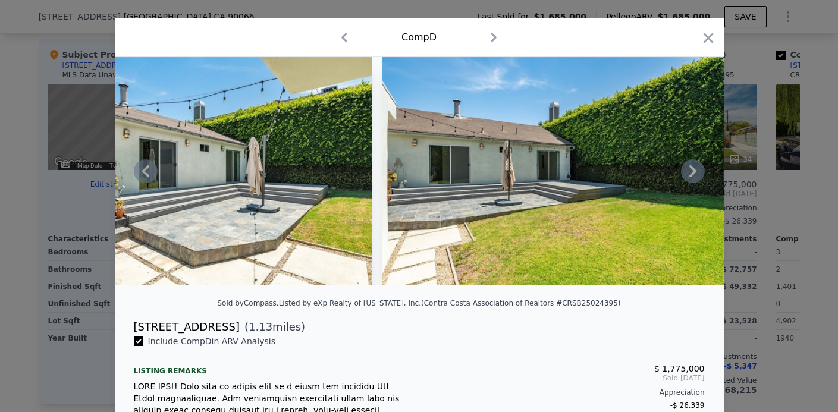
click at [686, 167] on div at bounding box center [419, 171] width 609 height 228
click at [686, 167] on icon at bounding box center [693, 171] width 24 height 24
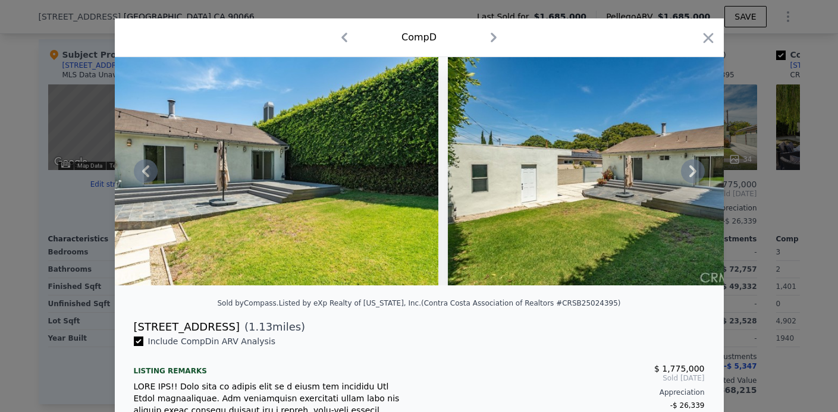
click at [695, 172] on icon at bounding box center [693, 171] width 24 height 24
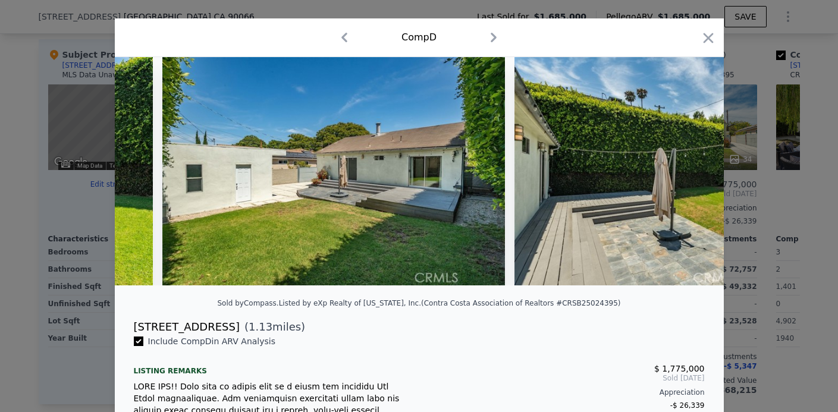
scroll to position [124, 0]
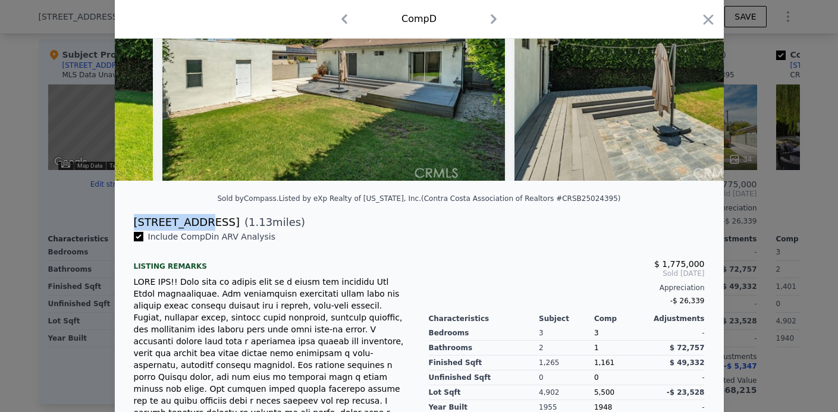
drag, startPoint x: 203, startPoint y: 219, endPoint x: 133, endPoint y: 223, distance: 70.3
click at [133, 223] on div "[STREET_ADDRESS] ( 1.13 miles)" at bounding box center [419, 222] width 590 height 17
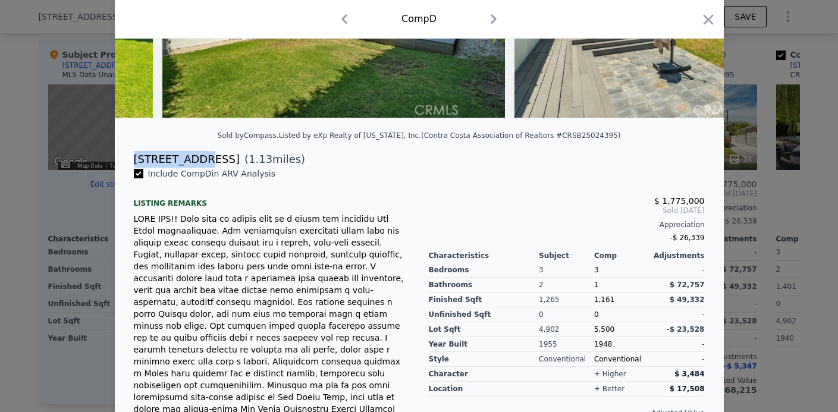
scroll to position [0, 0]
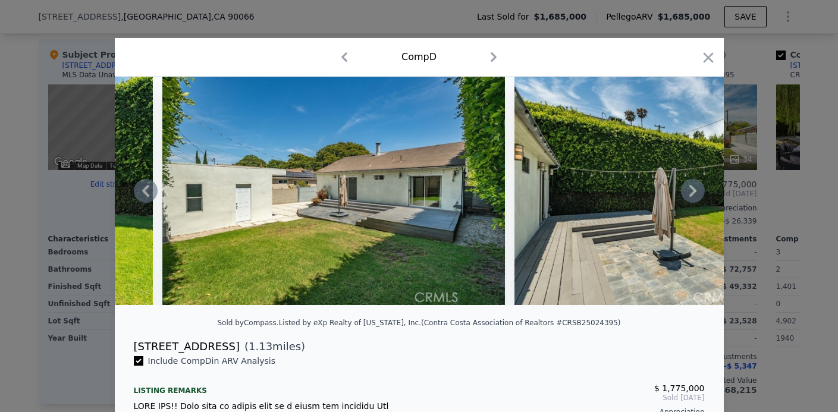
click at [698, 194] on icon at bounding box center [693, 191] width 24 height 24
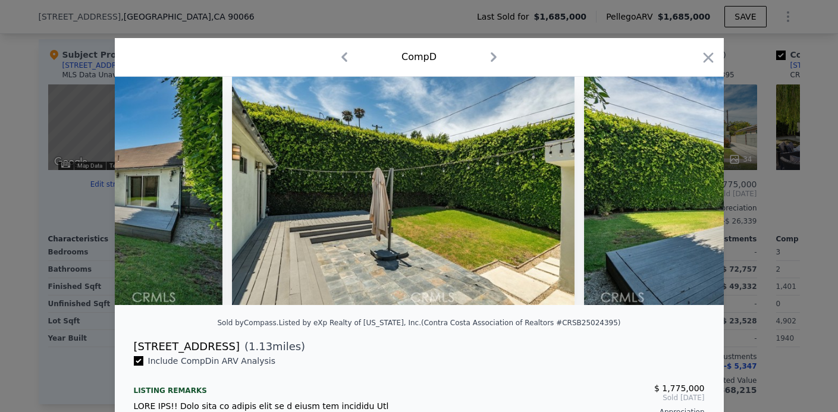
scroll to position [0, 7458]
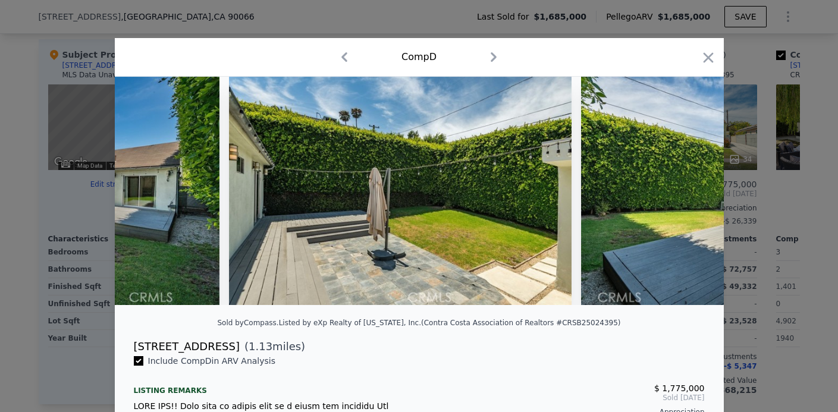
click at [698, 194] on img at bounding box center [752, 191] width 343 height 228
click at [497, 61] on icon "button" at bounding box center [493, 57] width 19 height 19
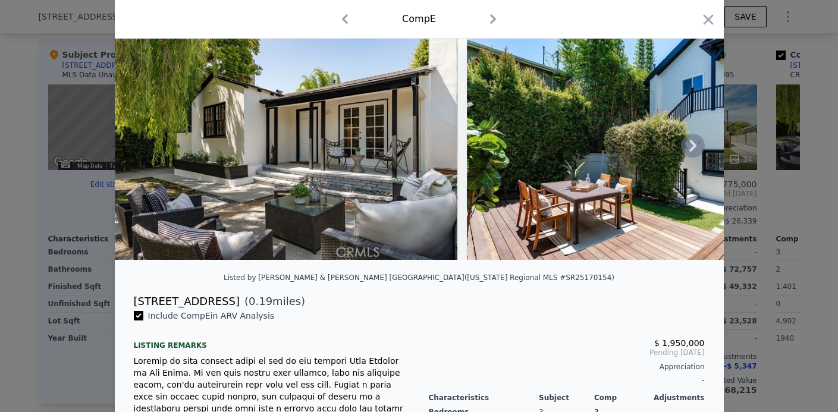
scroll to position [44, 0]
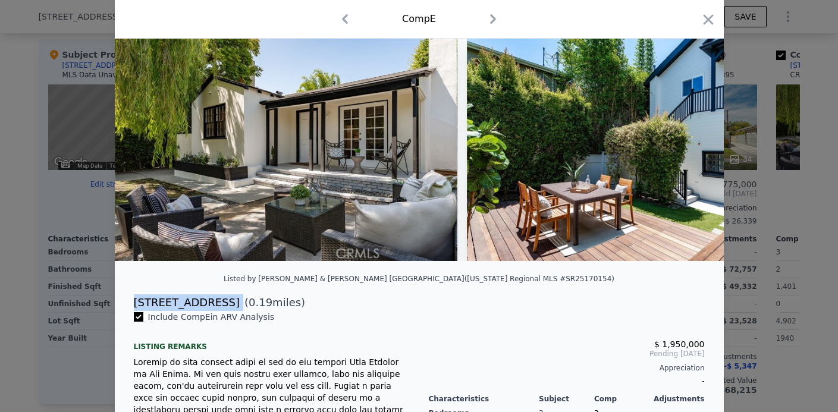
drag, startPoint x: 230, startPoint y: 304, endPoint x: 128, endPoint y: 302, distance: 101.7
click at [128, 302] on div "[STREET_ADDRESS] ( 0.19 miles)" at bounding box center [419, 302] width 590 height 17
copy div "[STREET_ADDRESS]"
click at [482, 24] on div "Comp E" at bounding box center [419, 19] width 590 height 19
click at [496, 24] on icon "button" at bounding box center [492, 19] width 19 height 19
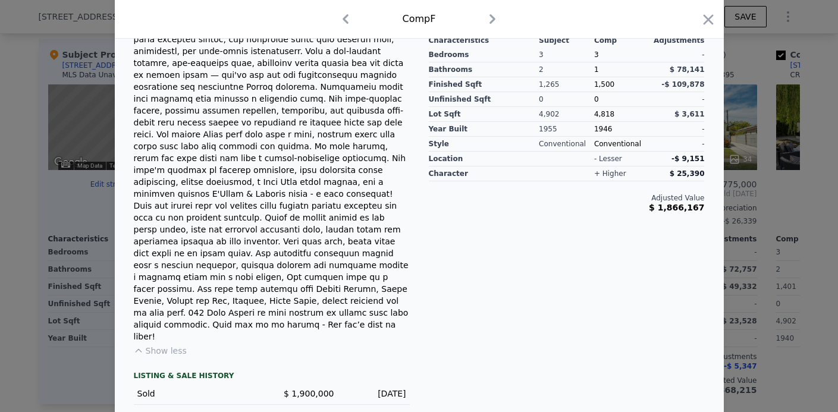
scroll to position [406, 0]
